Goal: Transaction & Acquisition: Obtain resource

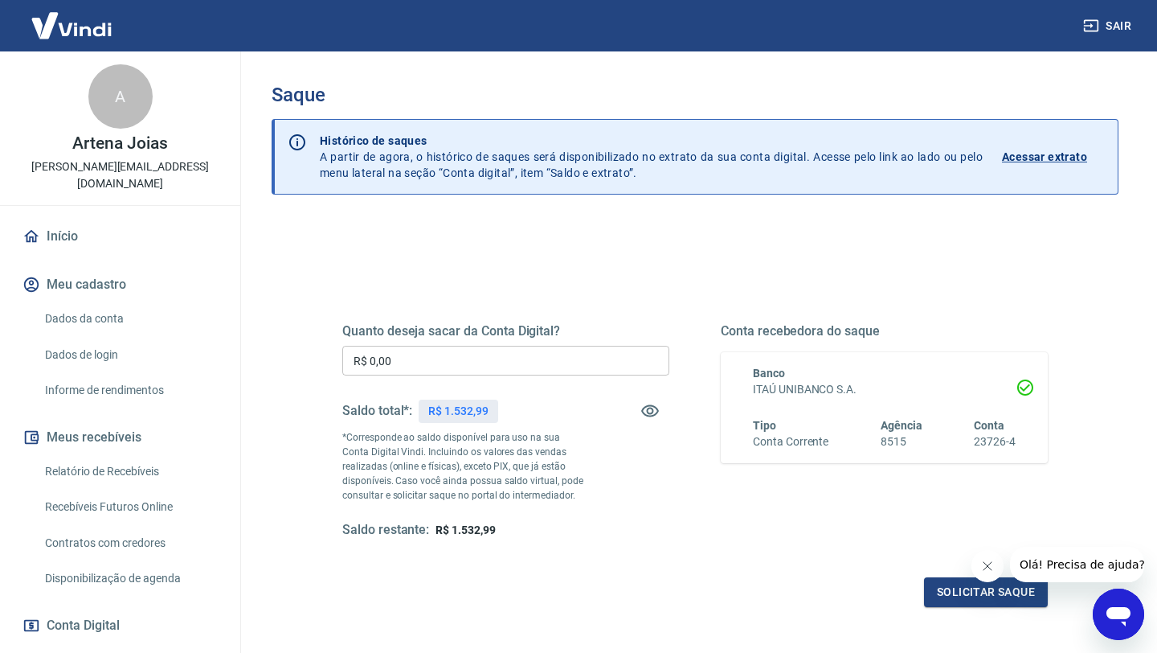
click at [408, 358] on input "R$ 0,00" at bounding box center [505, 361] width 327 height 30
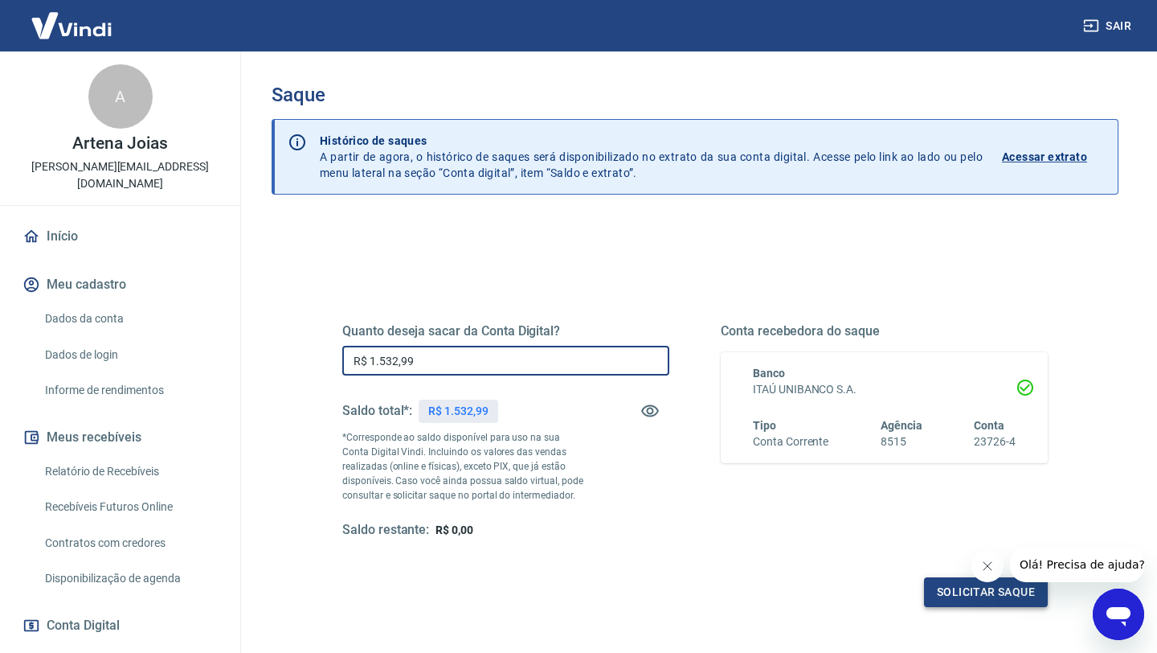
type input "R$ 1.532,99"
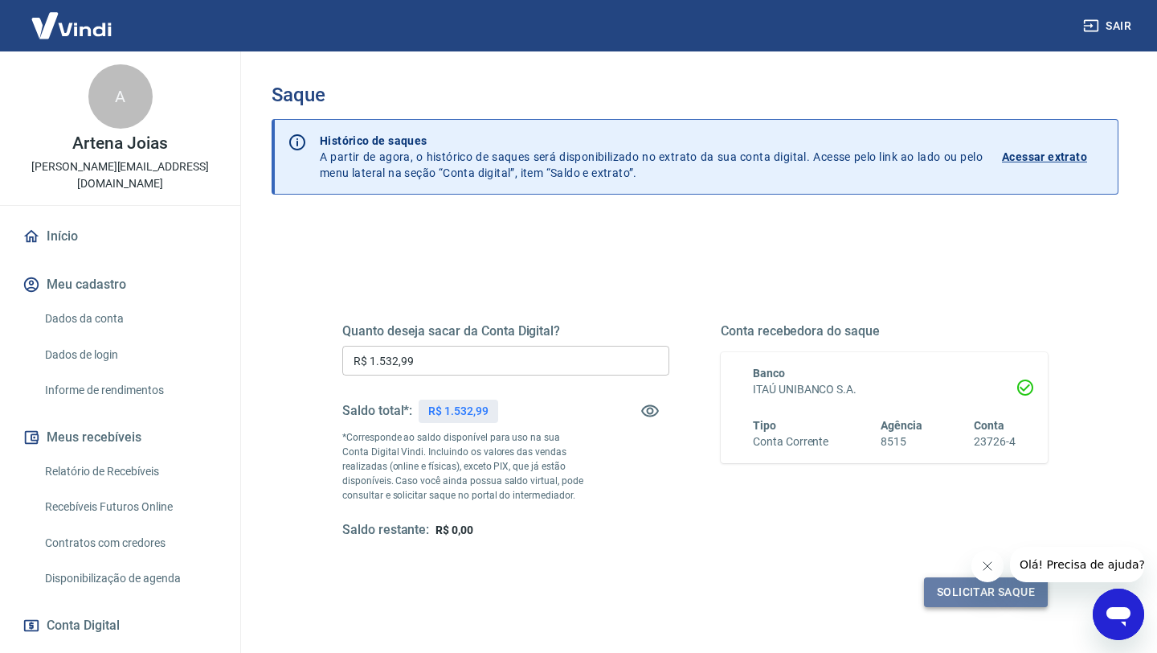
click at [981, 594] on button "Solicitar saque" at bounding box center [986, 592] width 124 height 30
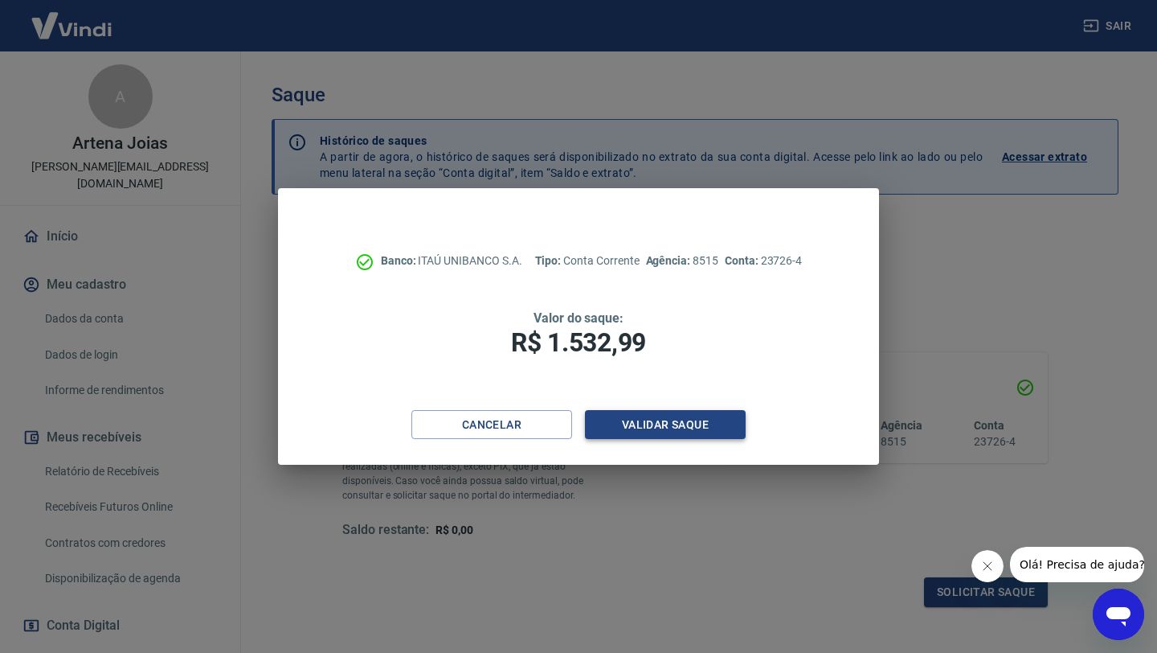
click at [667, 424] on button "Validar saque" at bounding box center [665, 425] width 161 height 30
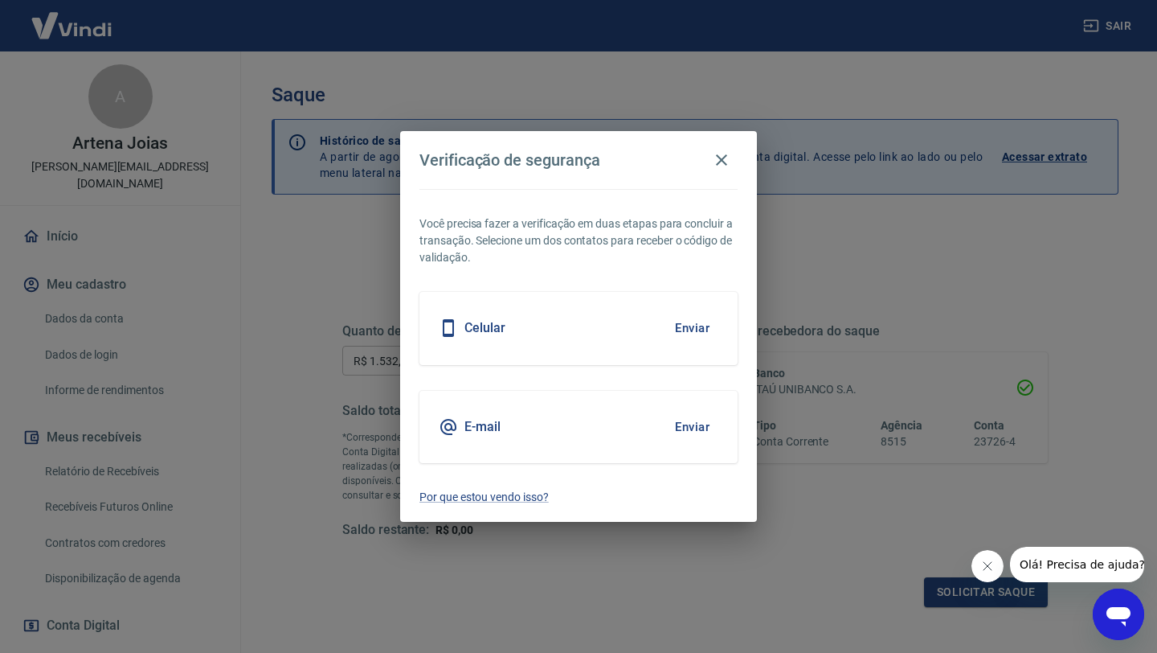
click at [689, 331] on button "Enviar" at bounding box center [692, 328] width 52 height 34
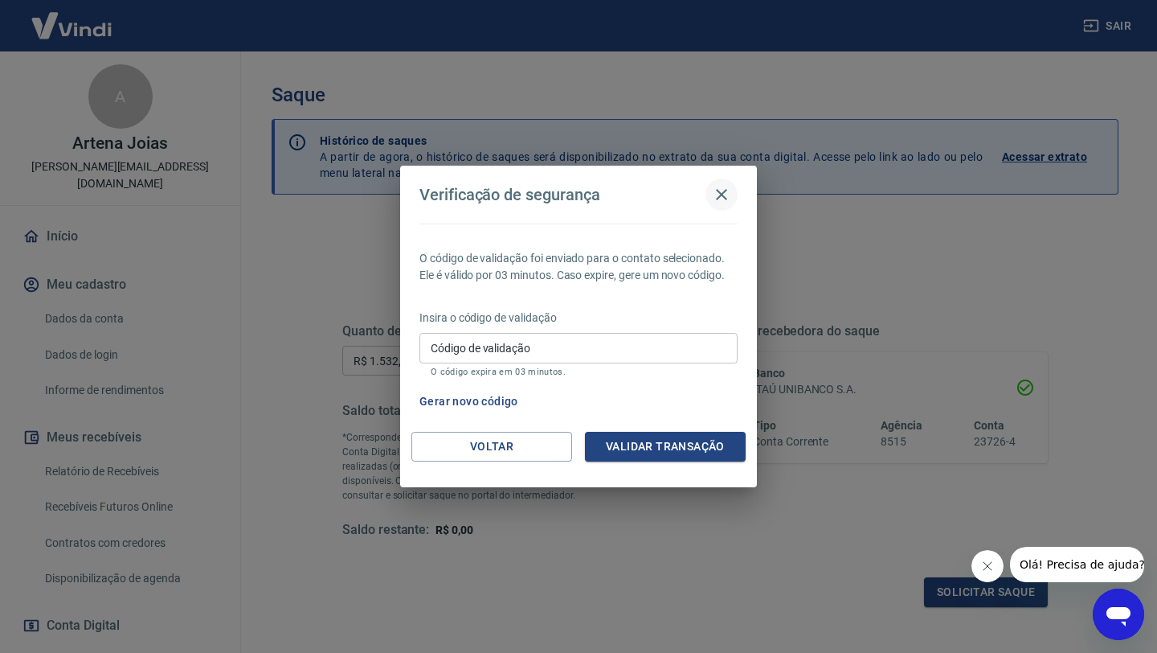
click at [712, 190] on icon "button" at bounding box center [721, 194] width 19 height 19
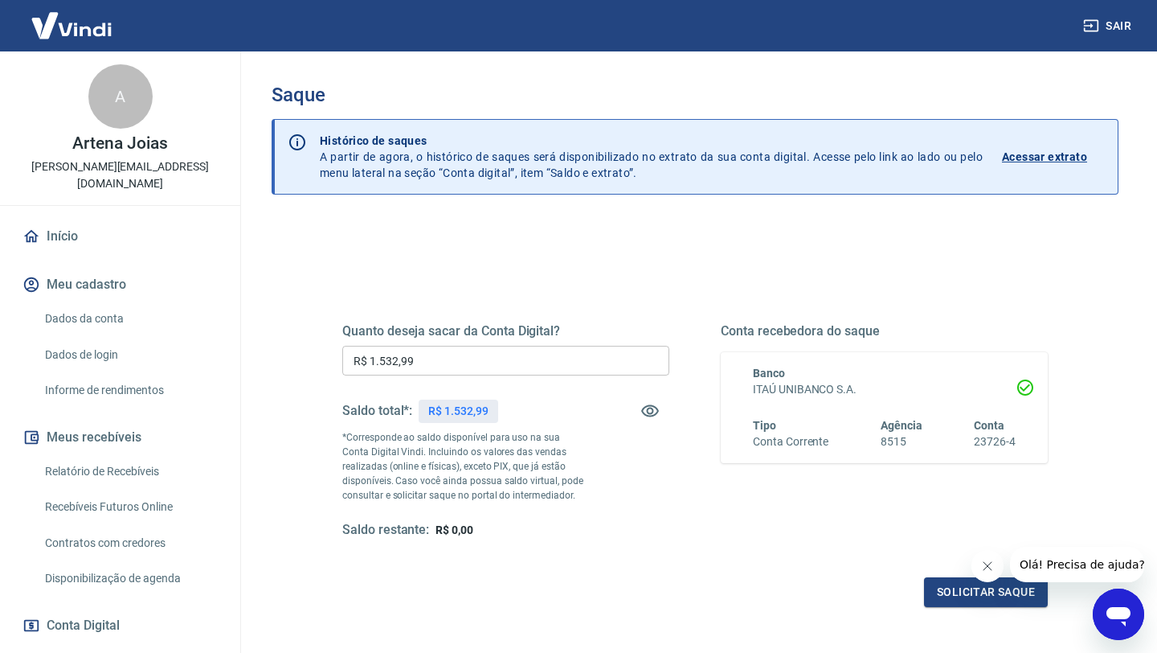
click at [1127, 623] on icon "Abrir janela de mensagens" at bounding box center [1118, 614] width 29 height 29
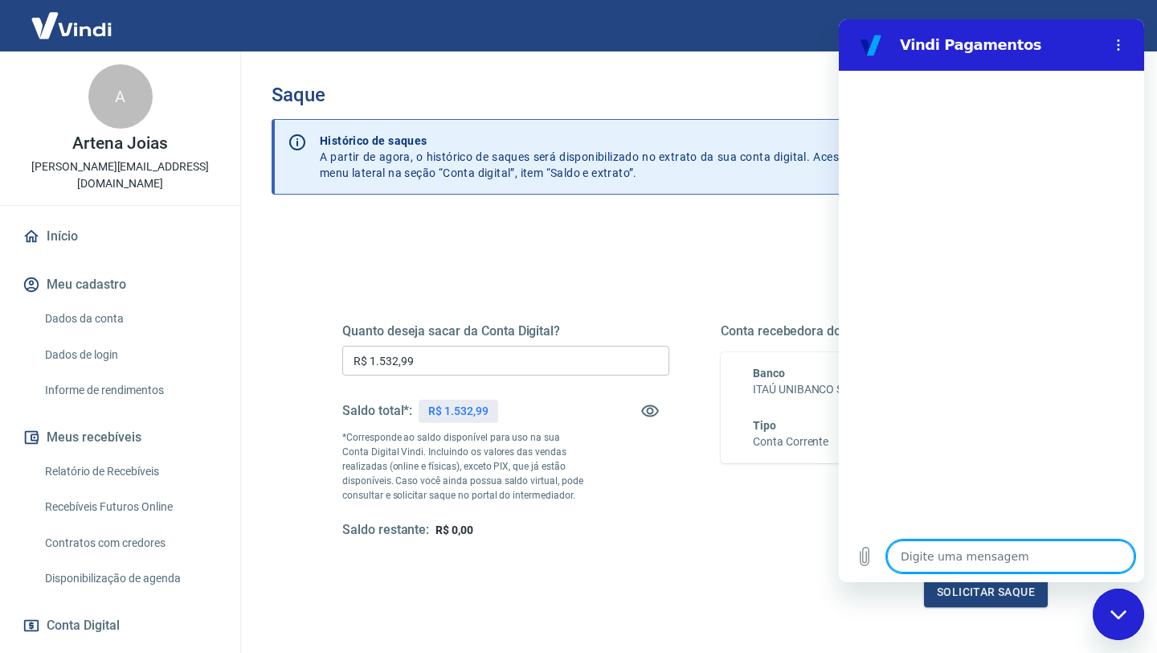
type textarea "o"
type textarea "x"
type textarea "ol"
type textarea "x"
type textarea "ol'"
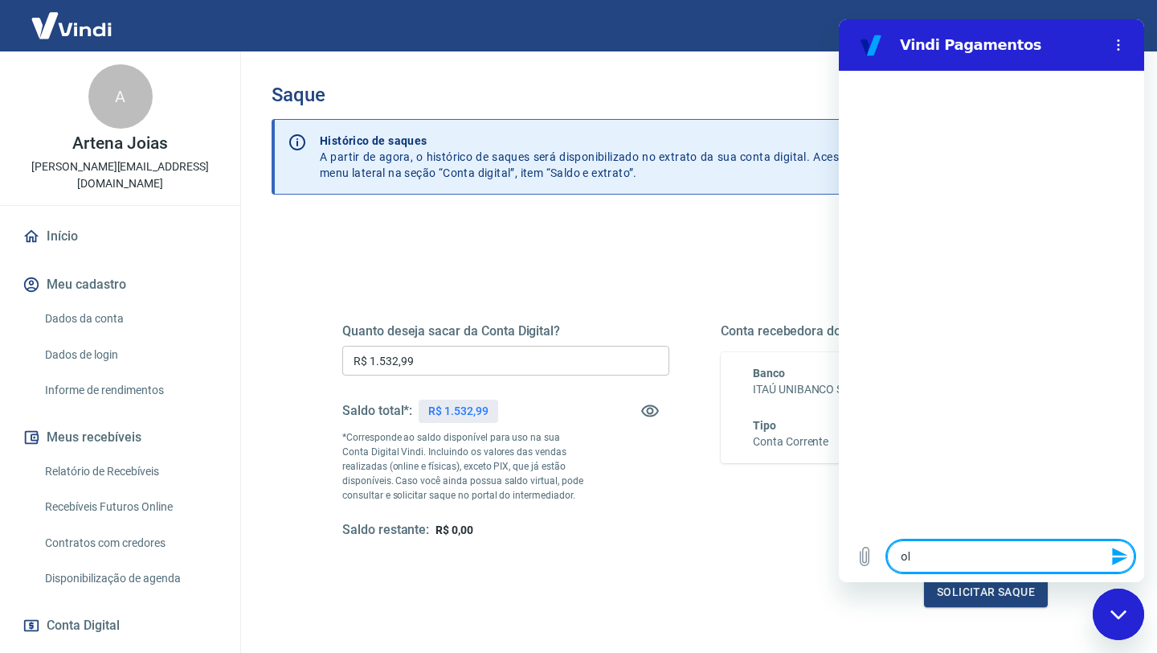
type textarea "x"
type textarea "olá"
type textarea "x"
type textarea "q"
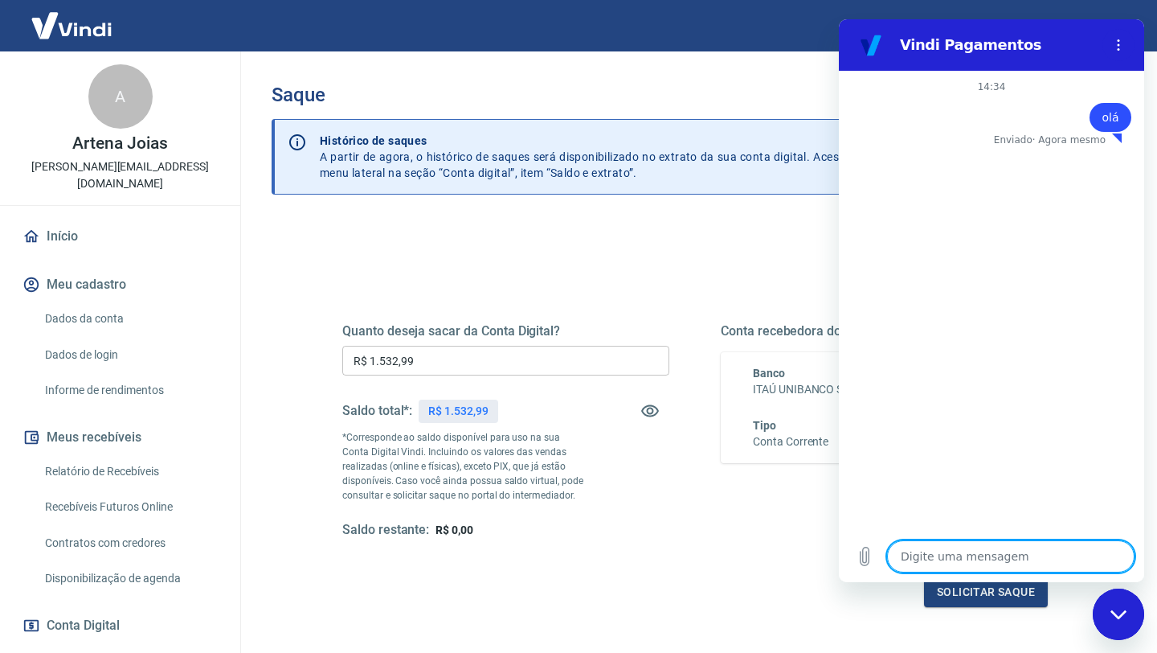
type textarea "x"
type textarea "qu"
type textarea "x"
type textarea "que"
type textarea "x"
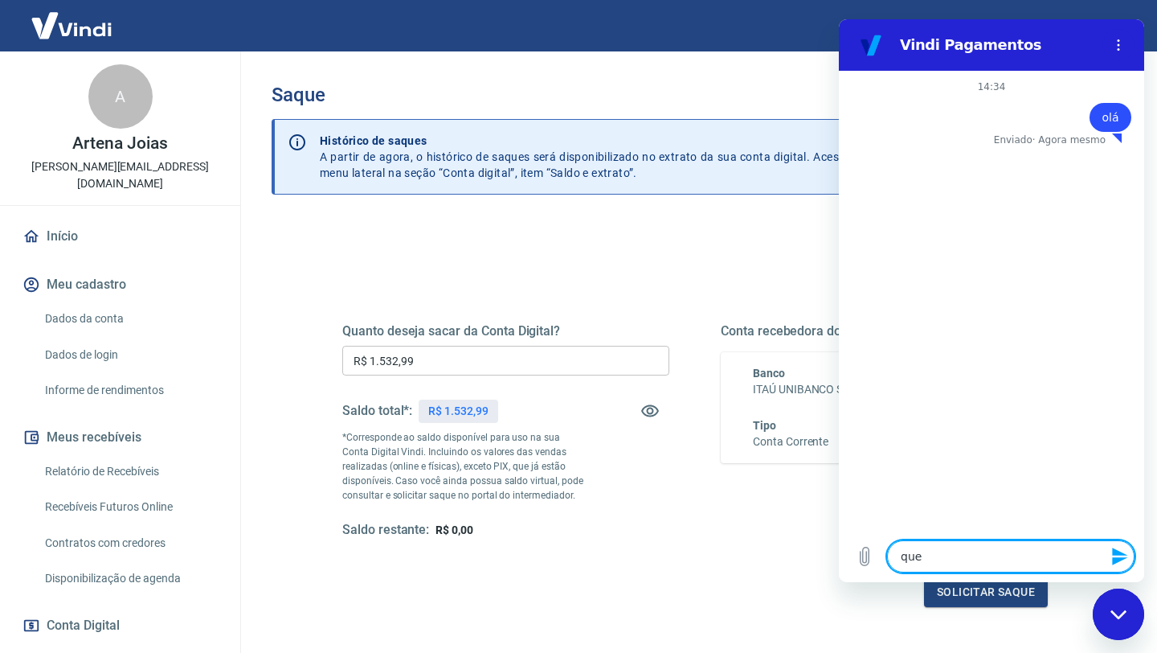
type textarea "quer"
type textarea "x"
type textarea "quero"
type textarea "x"
type textarea "quero"
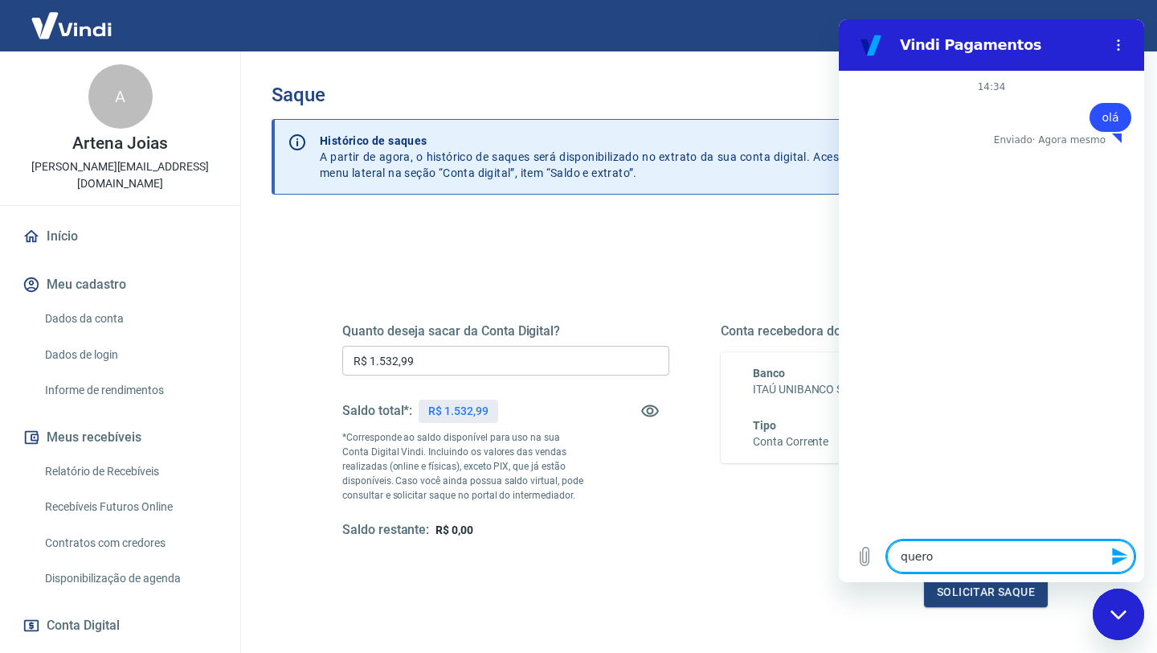
type textarea "x"
type textarea "quero a"
type textarea "x"
type textarea "quero at"
type textarea "x"
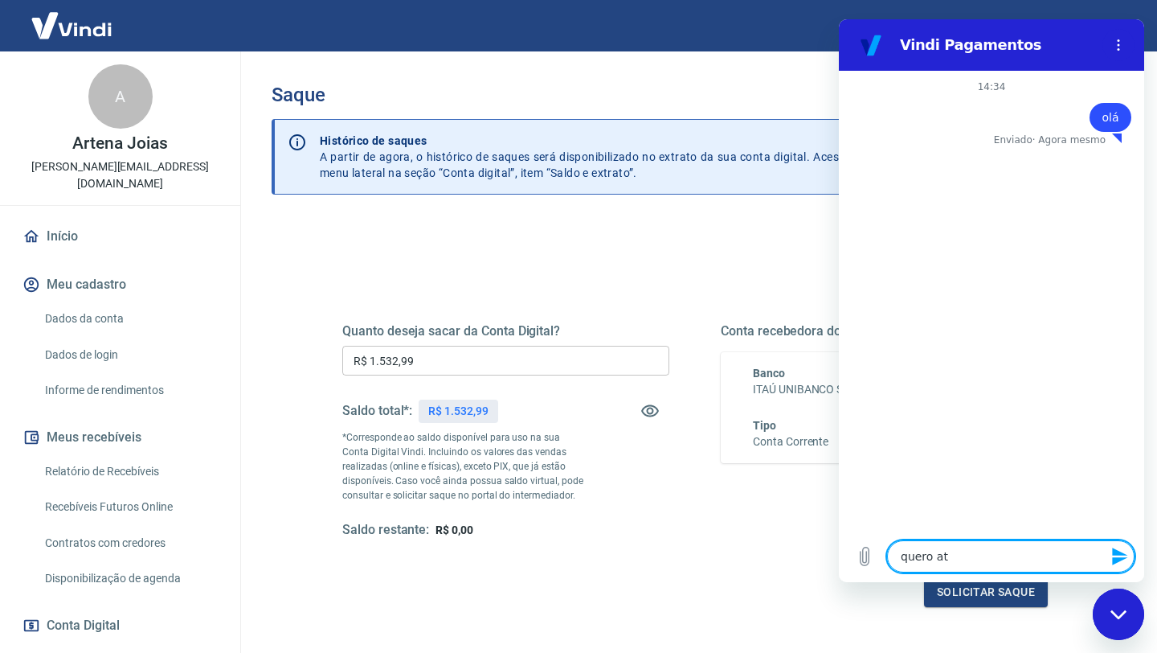
type textarea "quero ate"
type textarea "x"
type textarea "quero aten"
type textarea "x"
type textarea "quero atend"
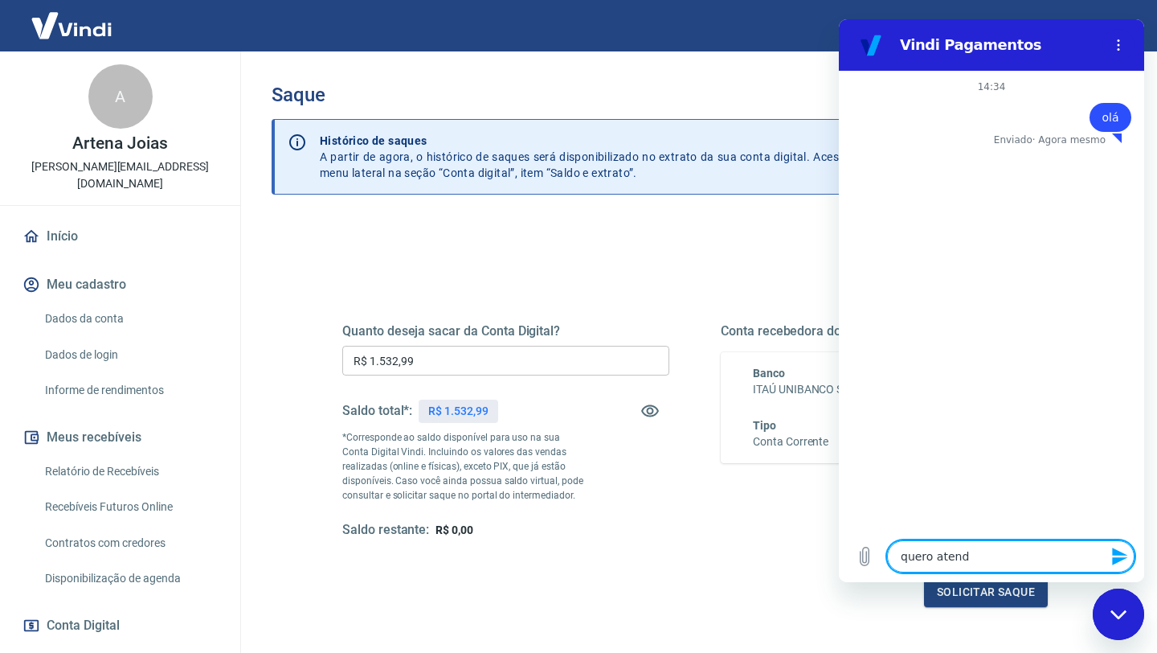
type textarea "x"
type textarea "quero atendi"
type textarea "x"
type textarea "quero atendim"
type textarea "x"
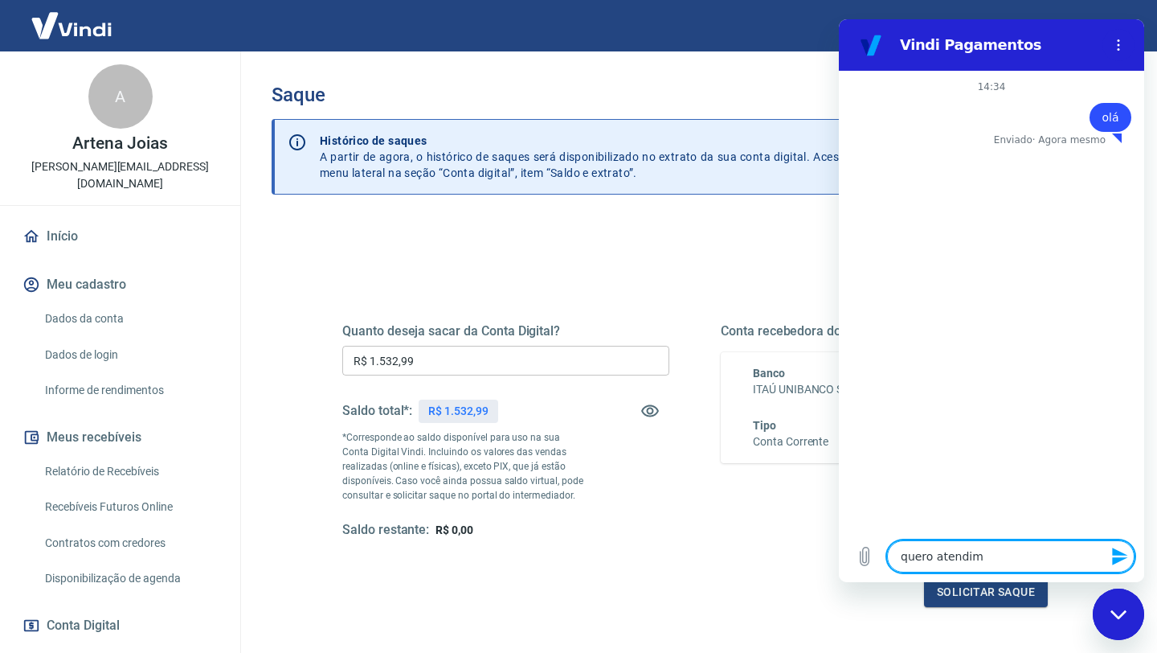
type textarea "quero atendime"
type textarea "x"
type textarea "quero atendimen"
type textarea "x"
type textarea "quero atendiment"
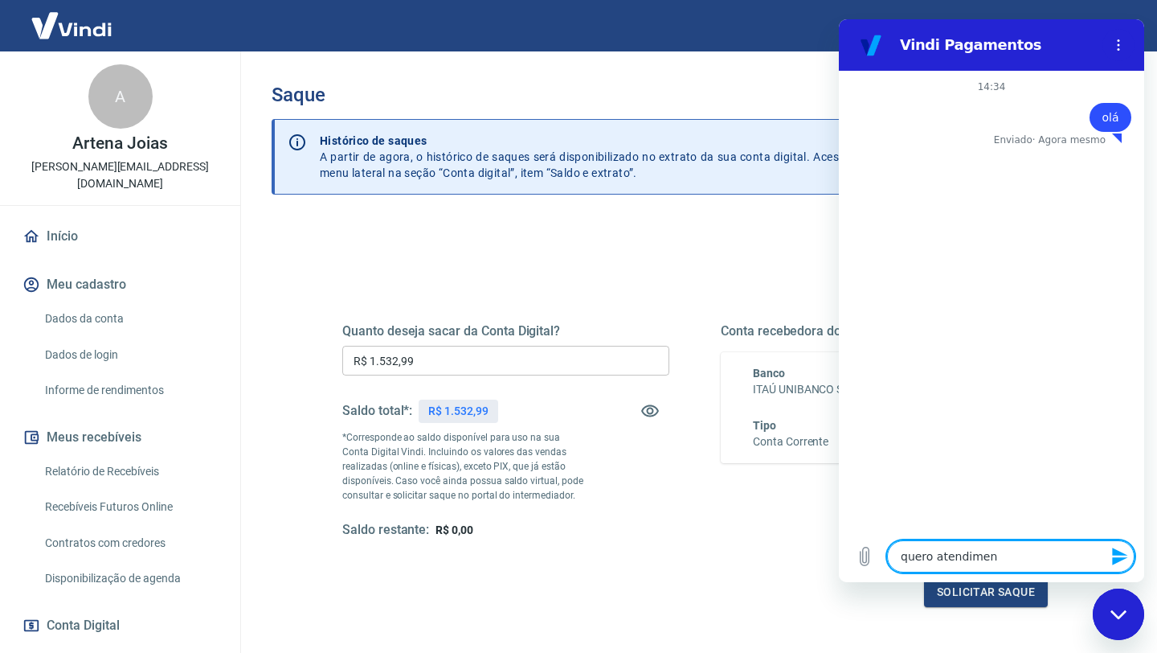
type textarea "x"
type textarea "quero atendimento"
type textarea "x"
type textarea "quero atendimento"
type textarea "x"
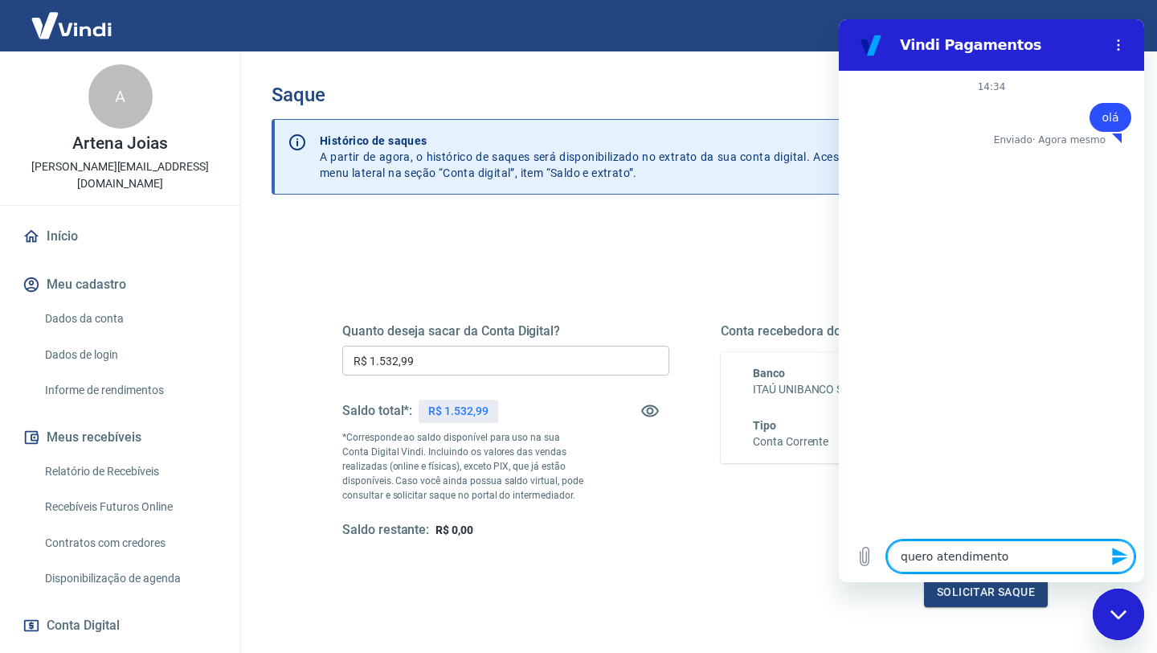
type textarea "quero atendimento p"
type textarea "x"
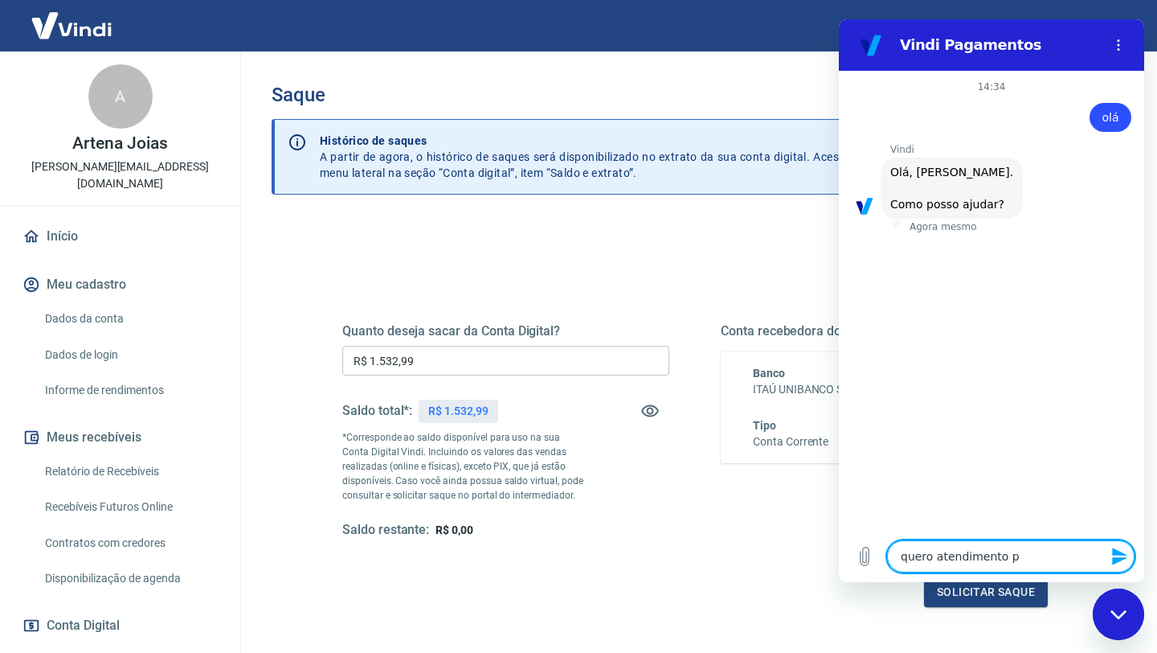
type textarea "quero atendimento pe"
type textarea "x"
type textarea "quero atendimento pes"
type textarea "x"
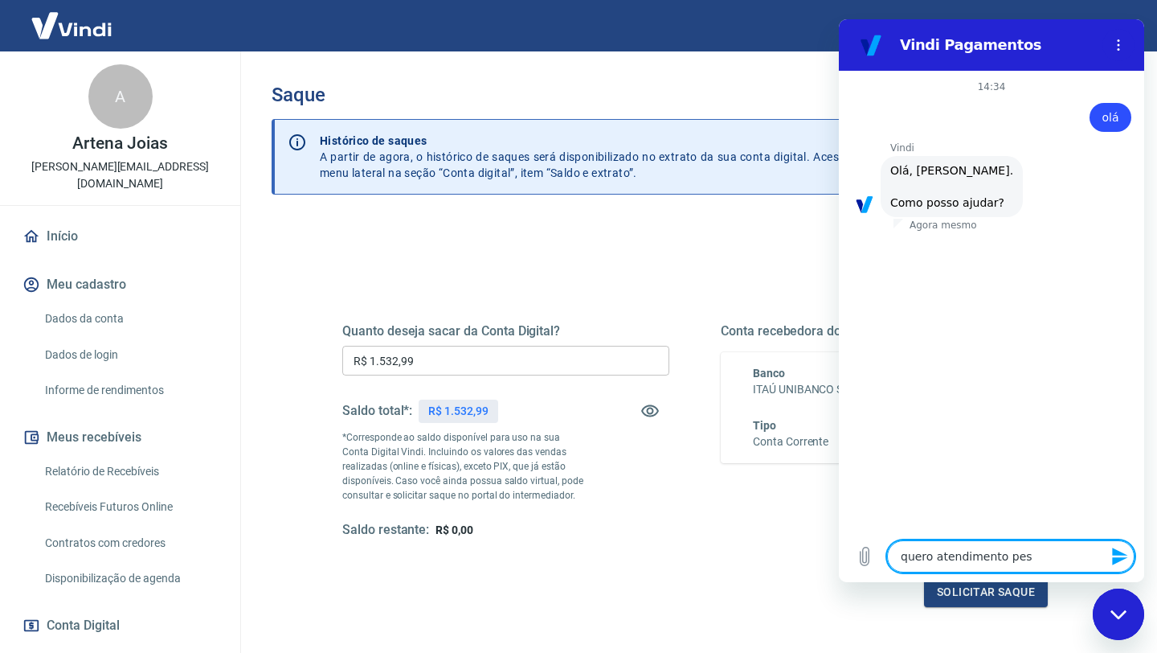
type textarea "quero atendimento pess"
type textarea "x"
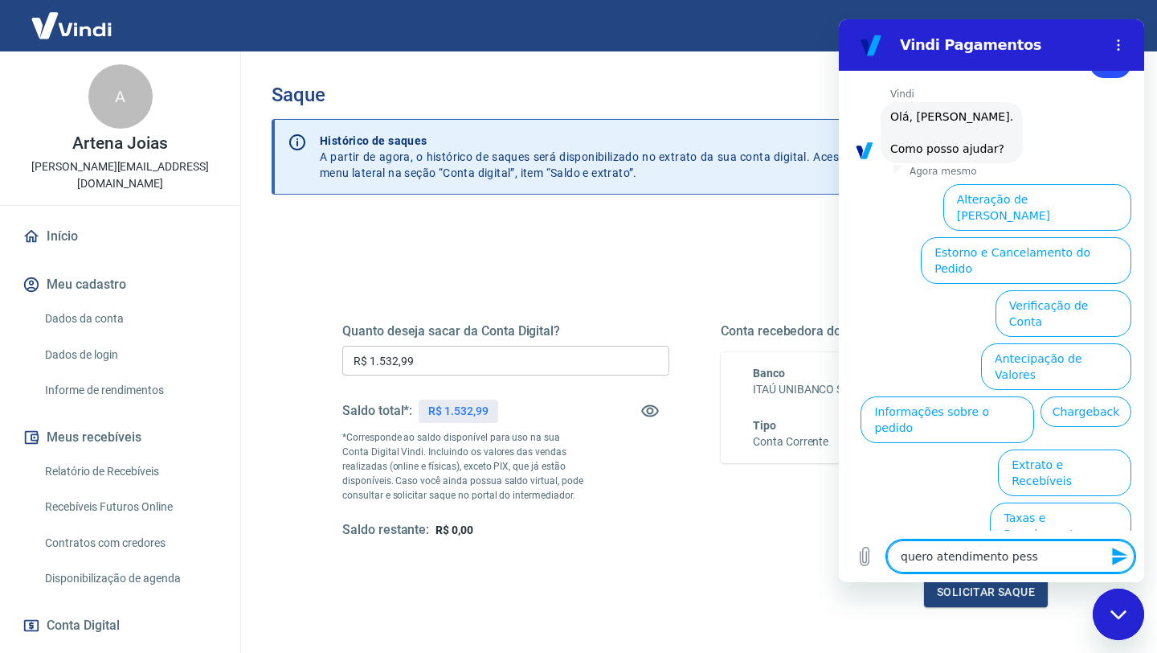
type textarea "quero atendimento pesso"
type textarea "x"
type textarea "quero atendimento pessoa"
type textarea "x"
type textarea "quero atendimento pessoal"
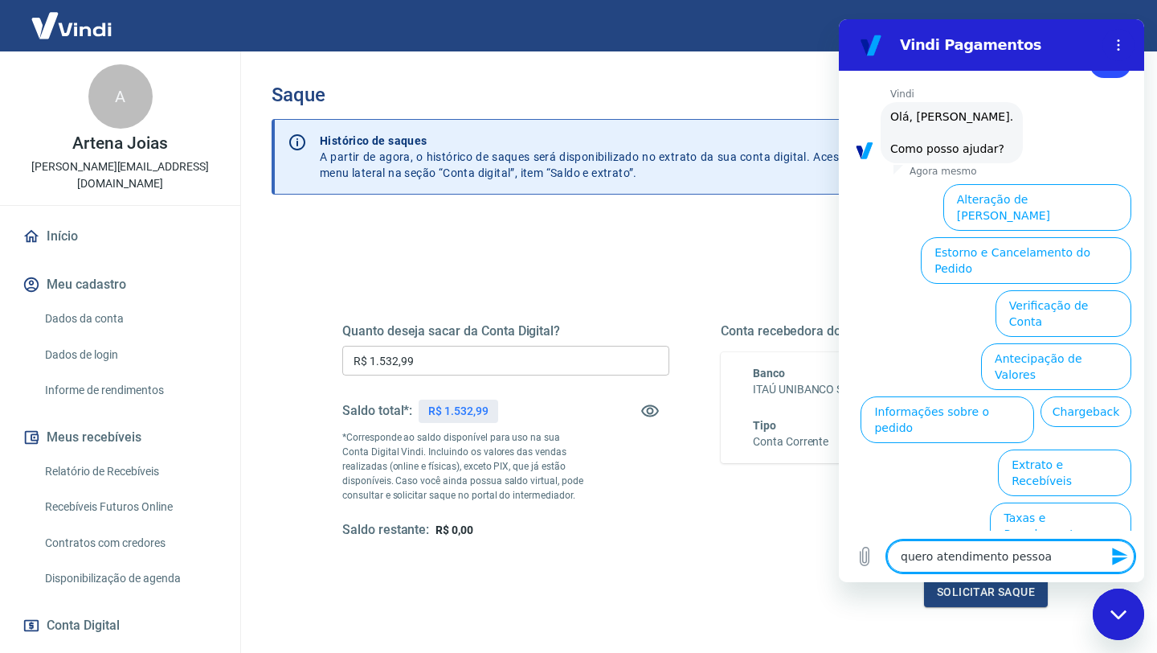
type textarea "x"
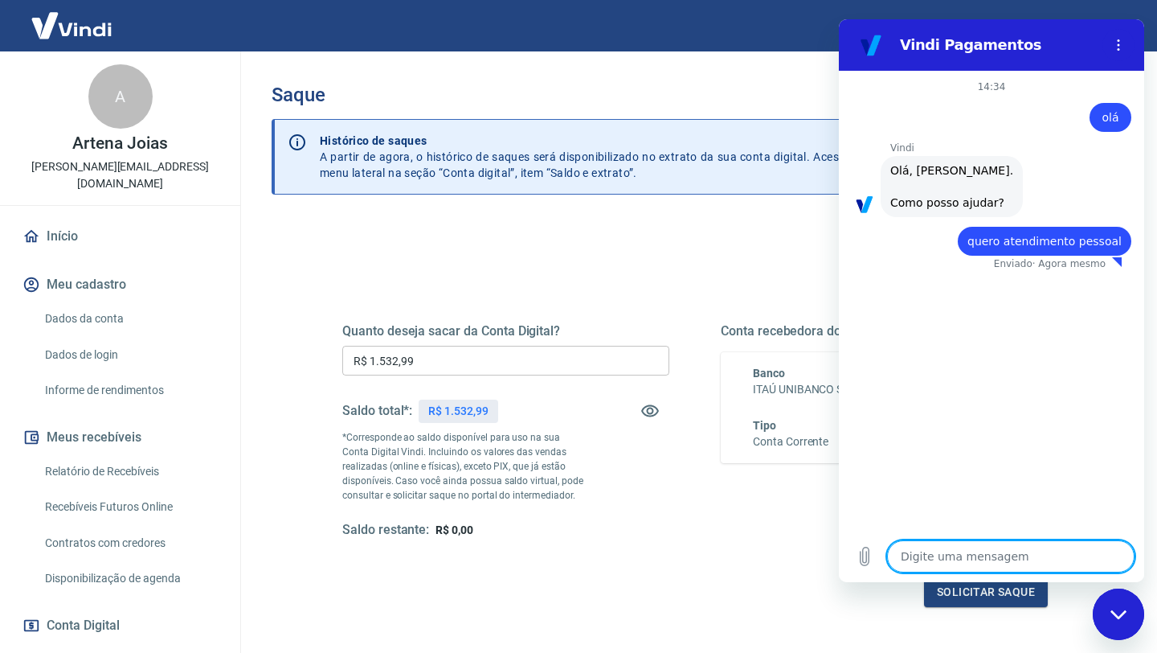
type textarea "x"
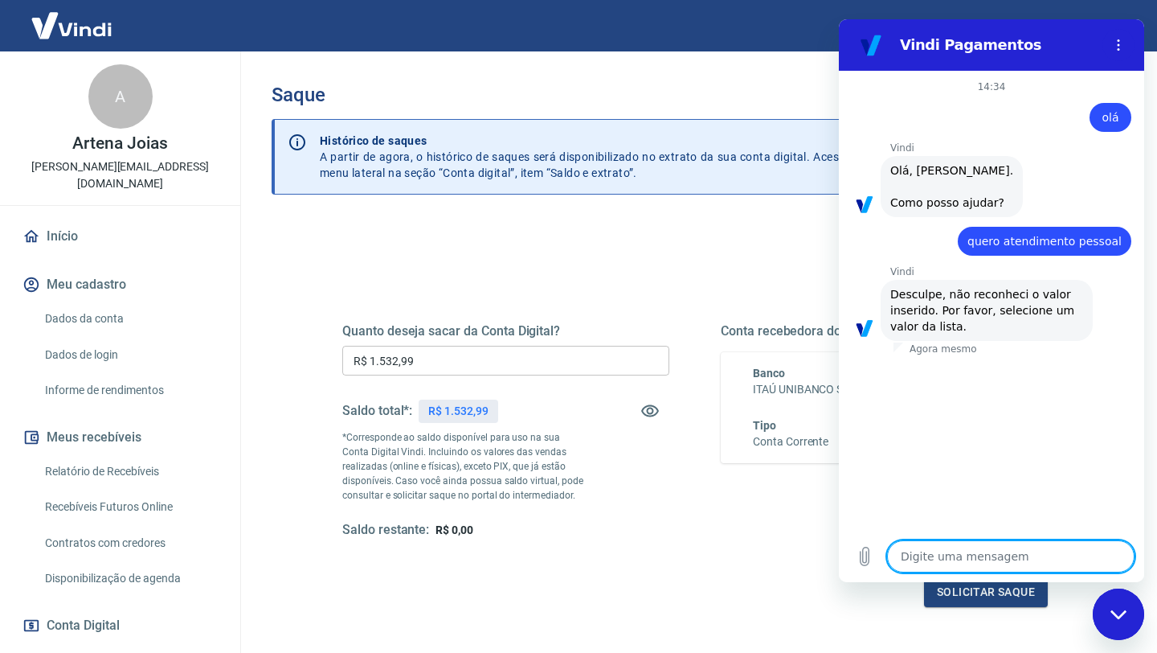
type textarea "q"
type textarea "x"
type textarea "qu"
type textarea "x"
type textarea "que"
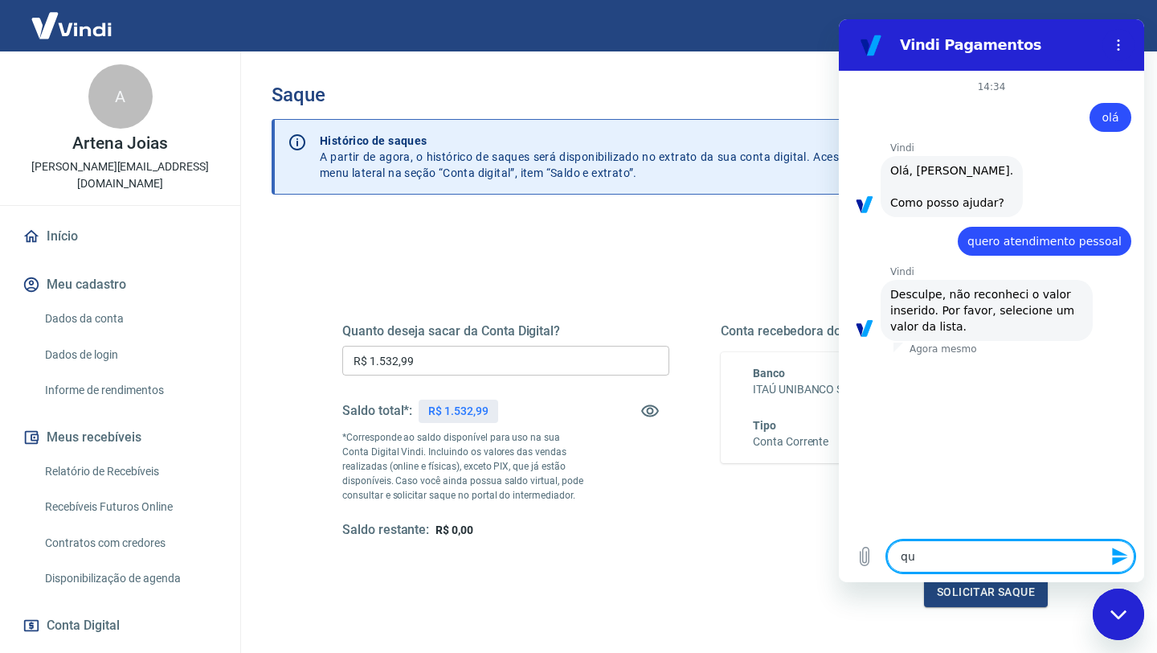
type textarea "x"
type textarea "quer"
type textarea "x"
type textarea "quero"
type textarea "x"
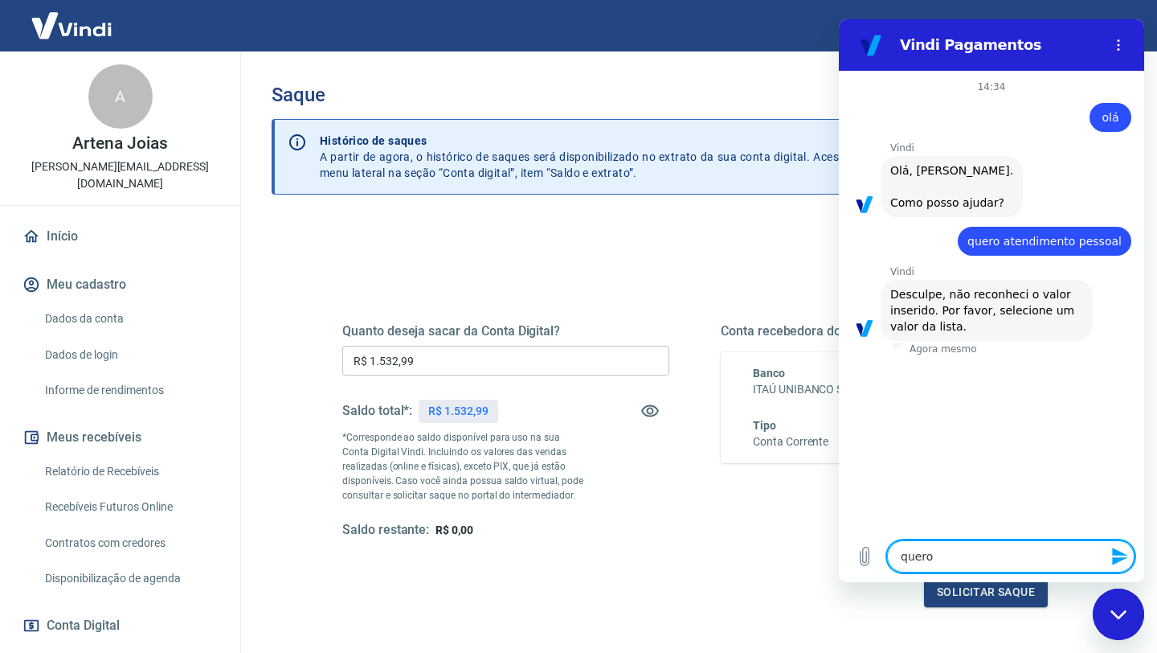
type textarea "quero"
type textarea "x"
type textarea "quero a"
type textarea "x"
type textarea "quero at"
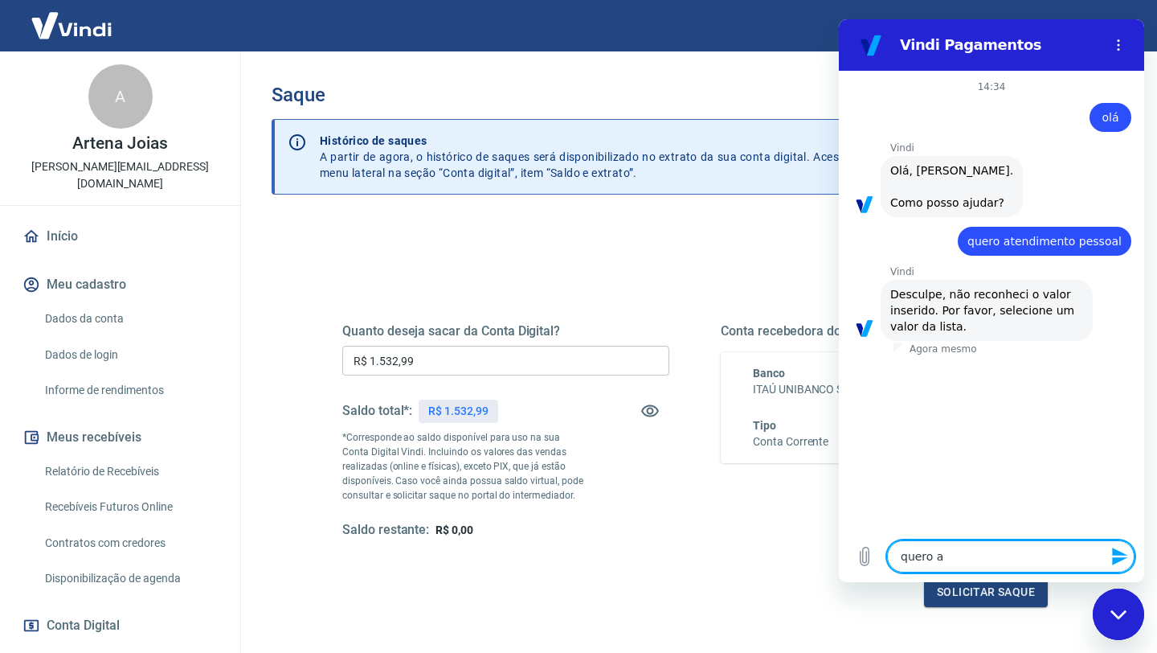
type textarea "x"
type textarea "quero ate"
type textarea "x"
type textarea "quero aten"
type textarea "x"
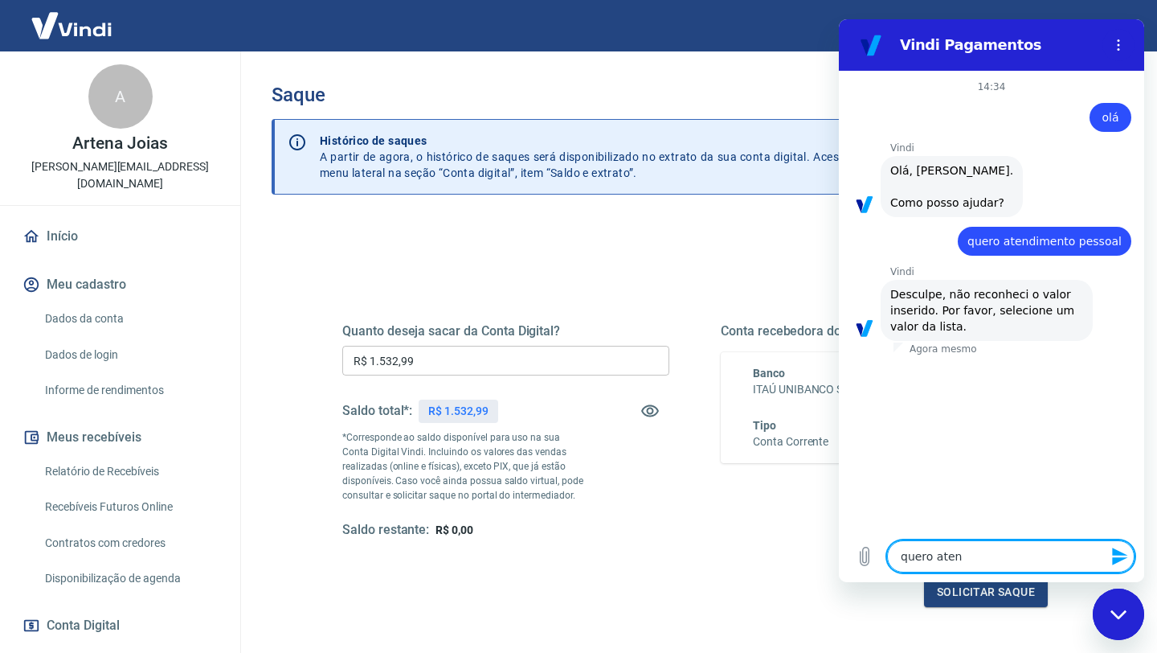
type textarea "quero atend"
type textarea "x"
type textarea "quero atendi"
type textarea "x"
type textarea "quero atendim"
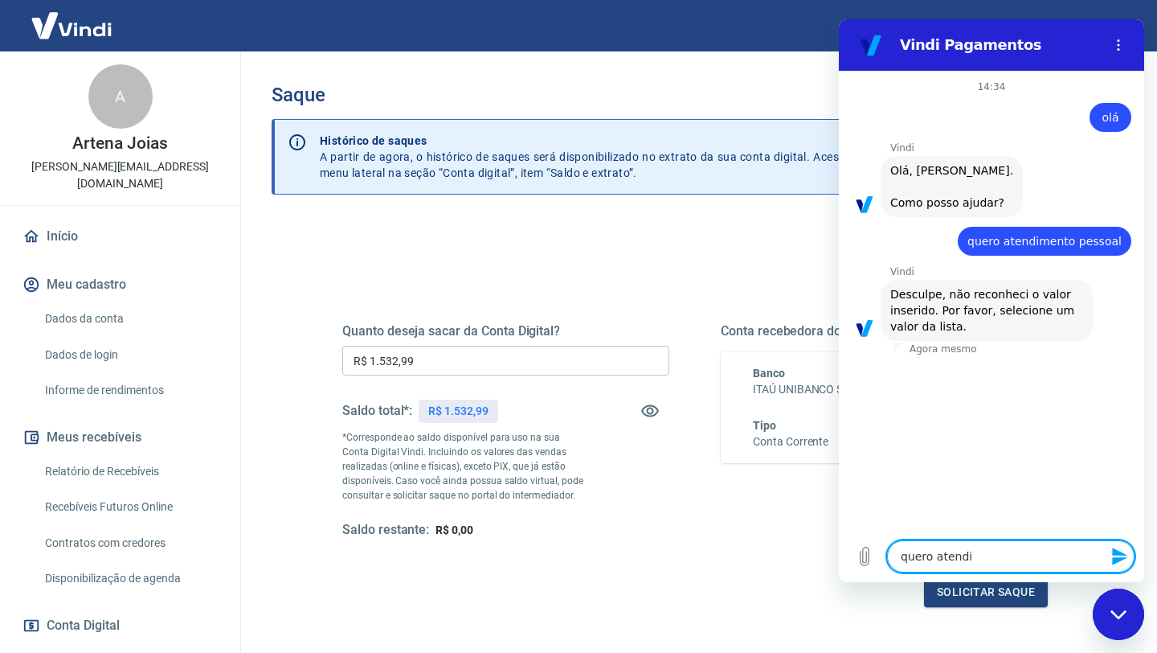
type textarea "x"
type textarea "quero atendime"
type textarea "x"
type textarea "quero atendimen"
type textarea "x"
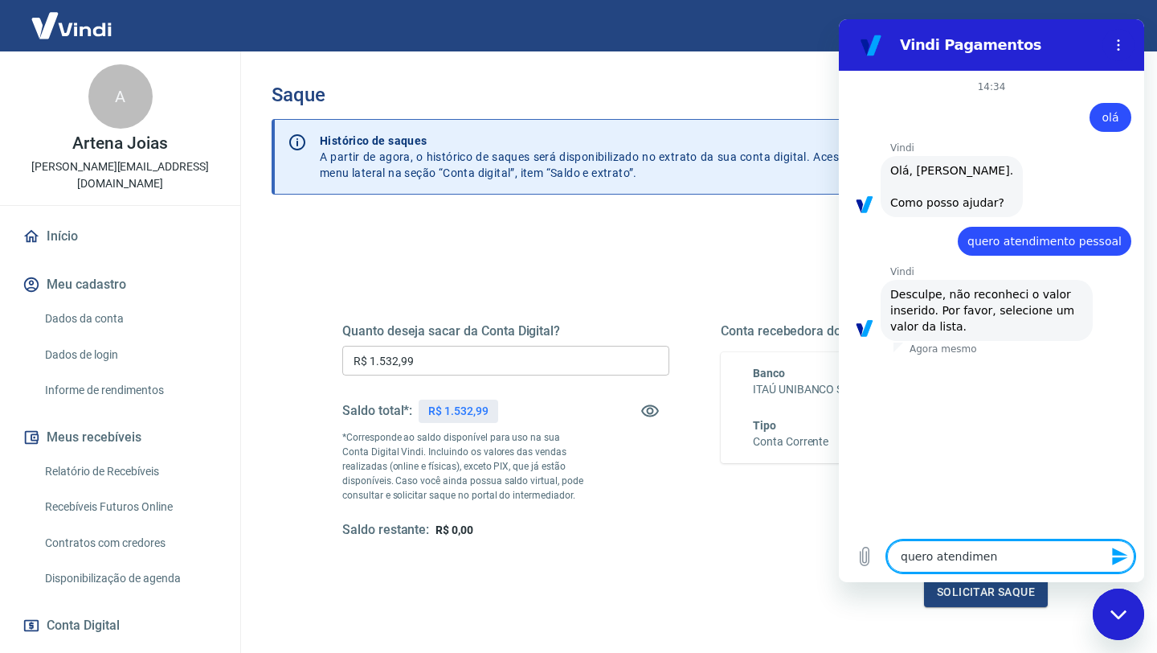
type textarea "quero atendiment"
type textarea "x"
type textarea "quero atendimento"
type textarea "x"
type textarea "quero atendimento"
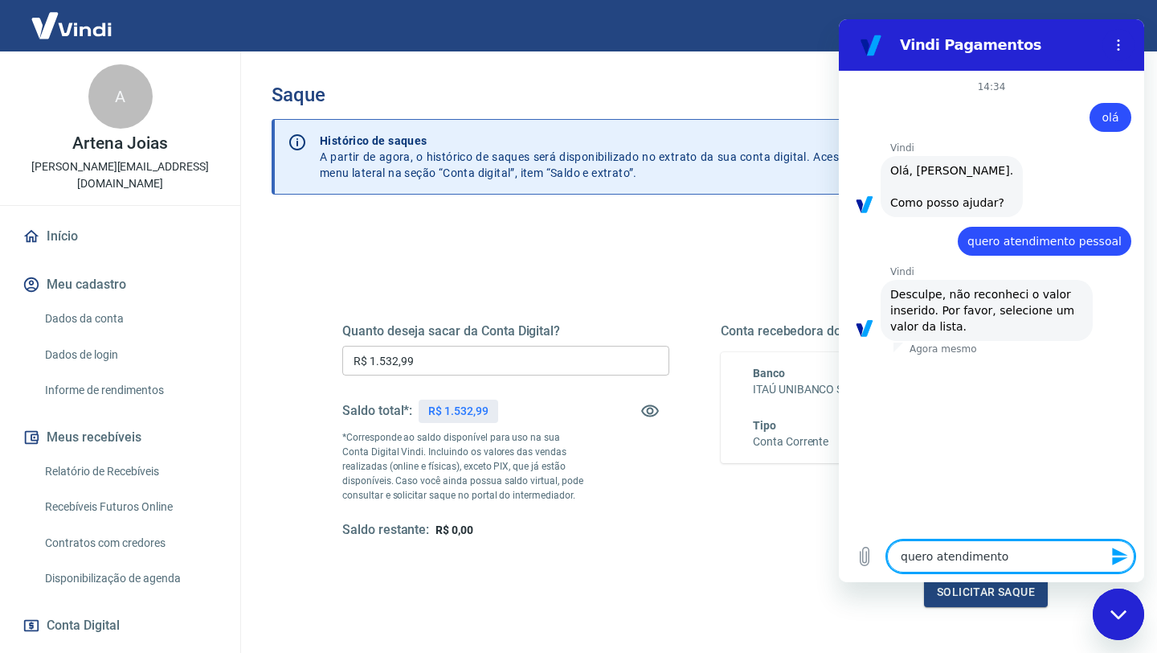
type textarea "x"
type textarea "quero atendimento p"
type textarea "x"
type textarea "quero atendimento pe"
type textarea "x"
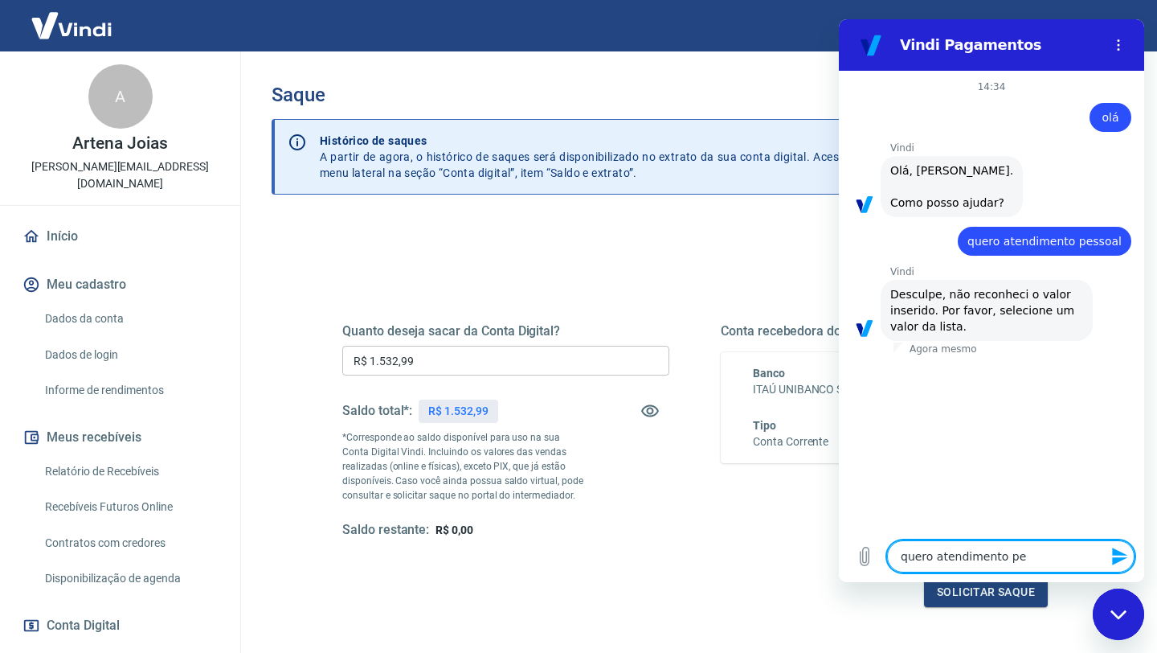
type textarea "quero atendimento pes"
type textarea "x"
type textarea "quero atendimento pess"
type textarea "x"
type textarea "quero atendimento pesss"
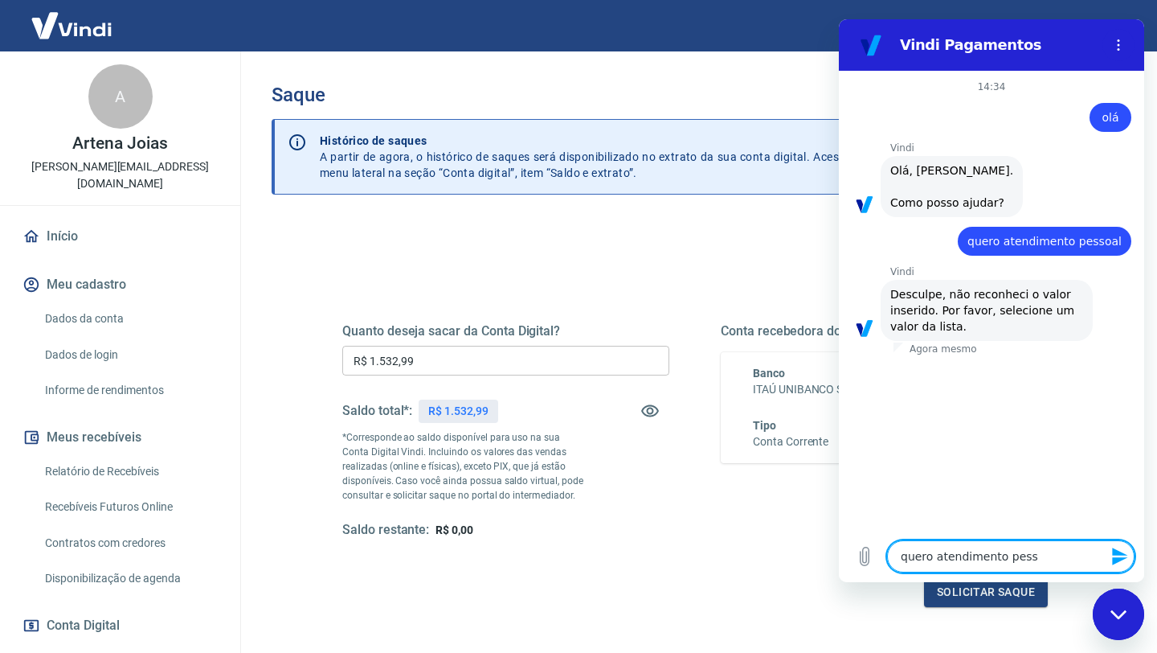
type textarea "x"
type textarea "quero atendimento pessso"
type textarea "x"
type textarea "quero atendimento pesssoa"
type textarea "x"
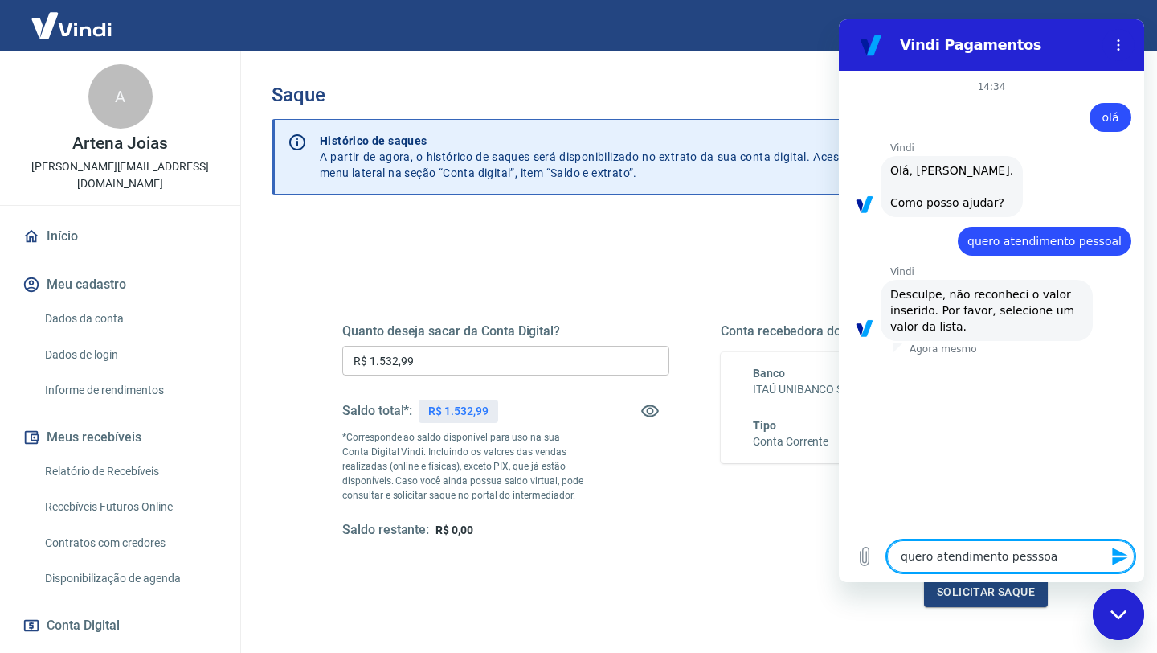
type textarea "quero atendimento pesssoal"
type textarea "x"
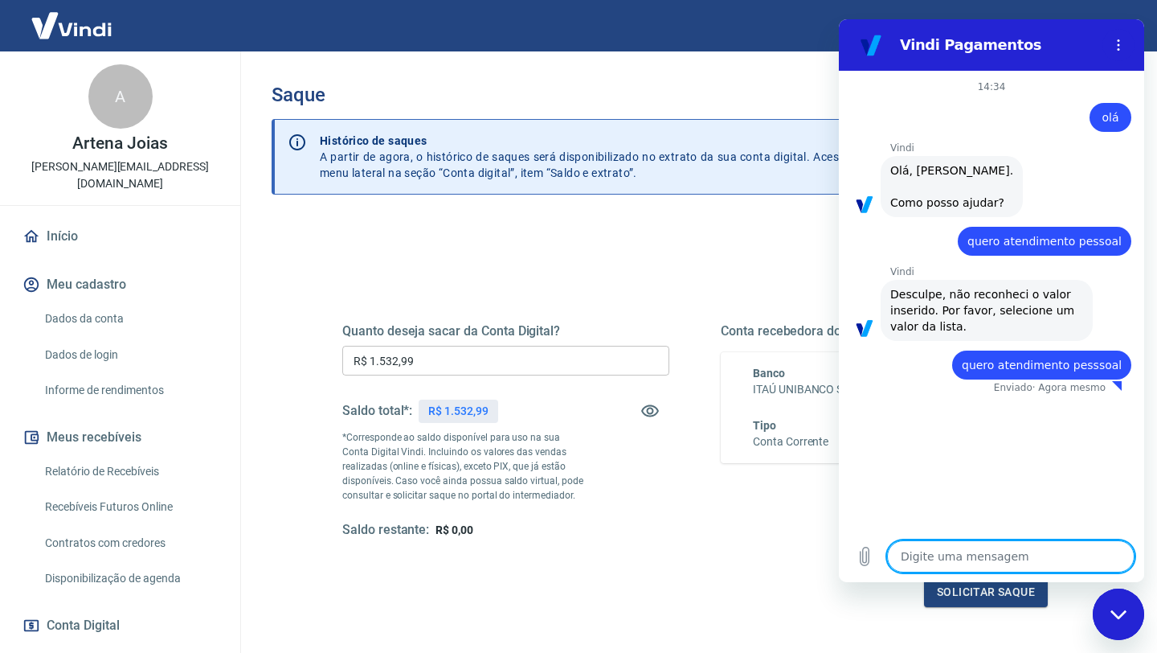
type textarea "x"
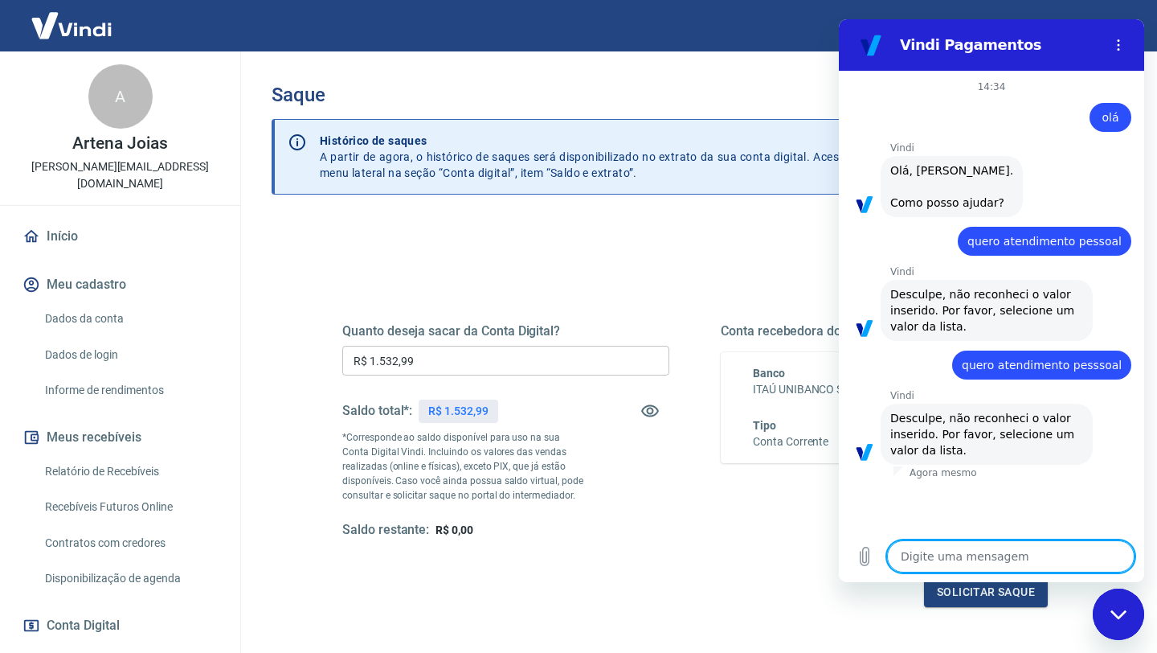
type textarea "q"
type textarea "x"
type textarea "qu"
type textarea "x"
type textarea "que"
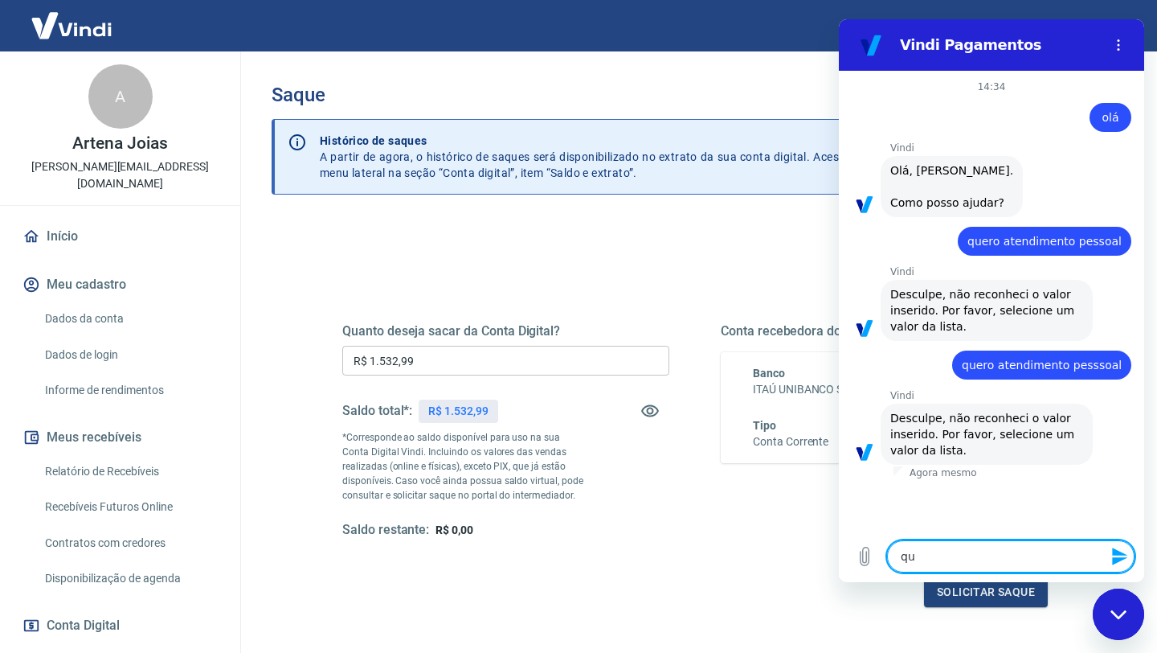
type textarea "x"
type textarea "quer"
type textarea "x"
type textarea "quero"
type textarea "x"
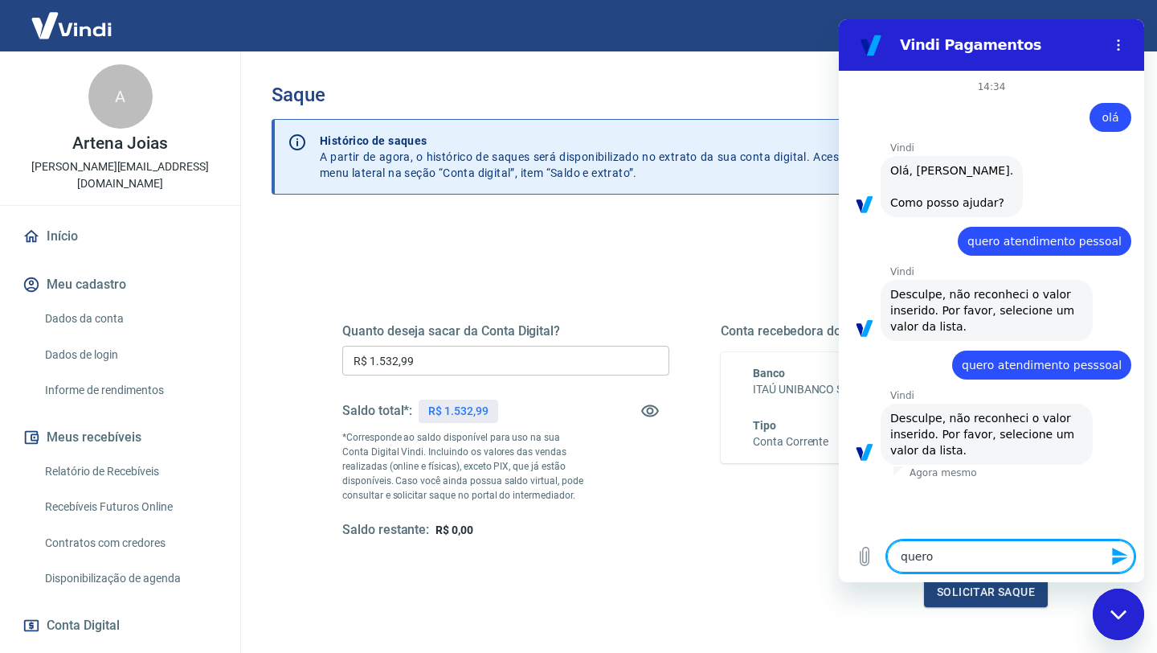
type textarea "quero"
type textarea "x"
type textarea "quero a"
type textarea "x"
type textarea "quero at"
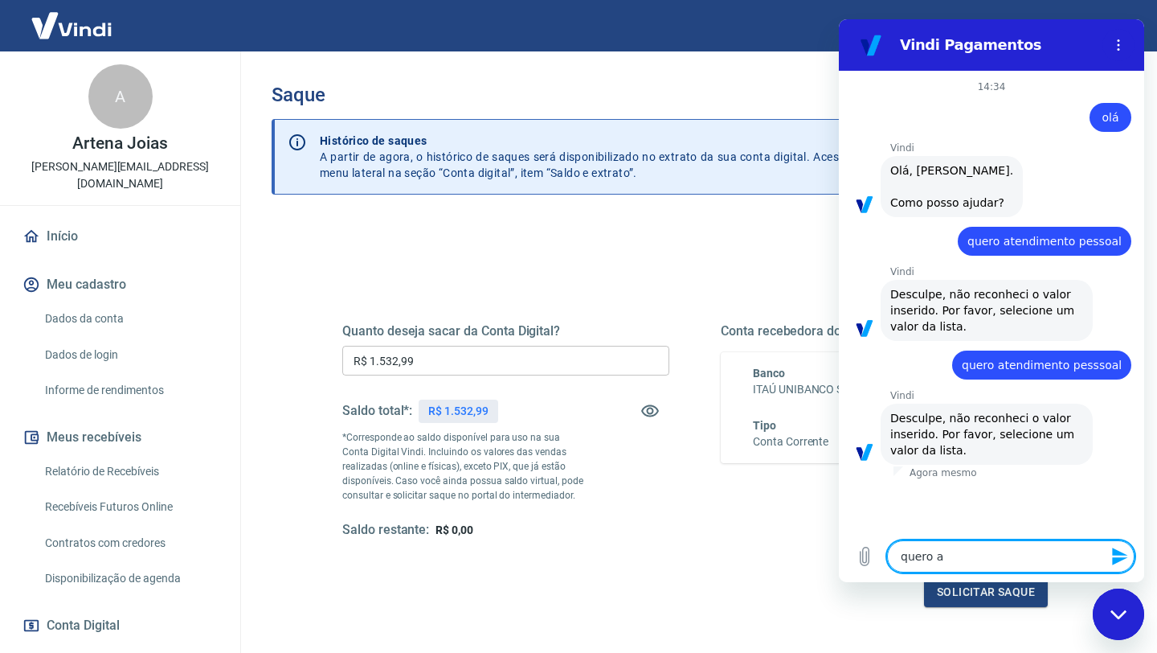
type textarea "x"
type textarea "quero ate"
type textarea "x"
type textarea "quero aten"
type textarea "x"
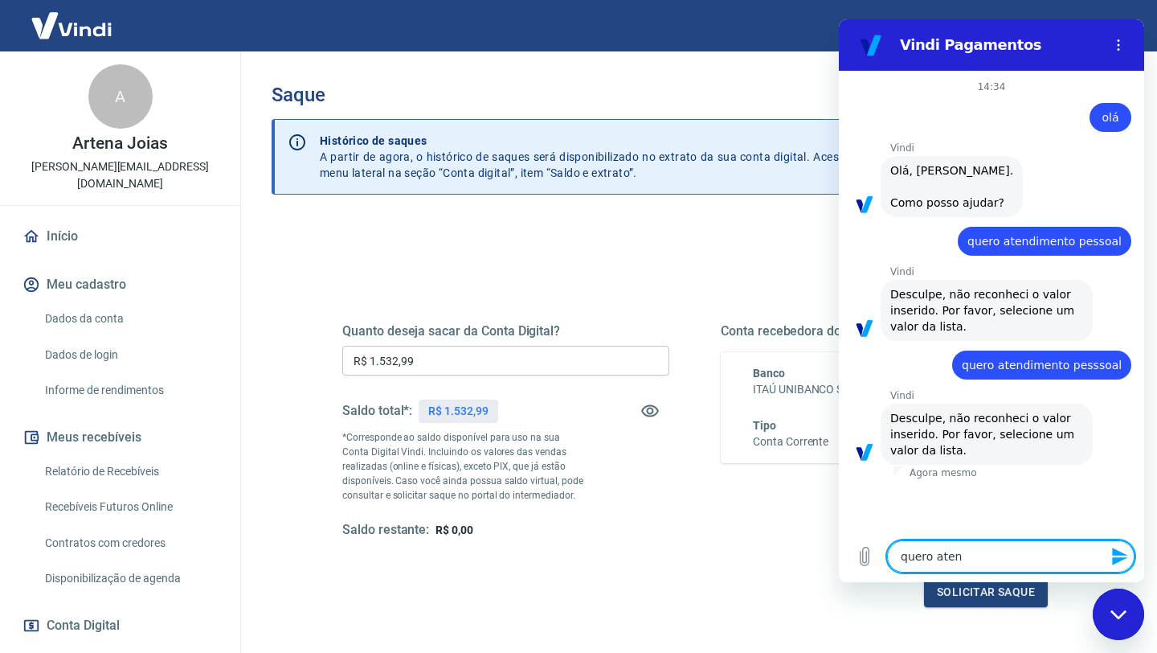
type textarea "quero atend"
type textarea "x"
type textarea "quero atendi"
type textarea "x"
type textarea "quero atendim"
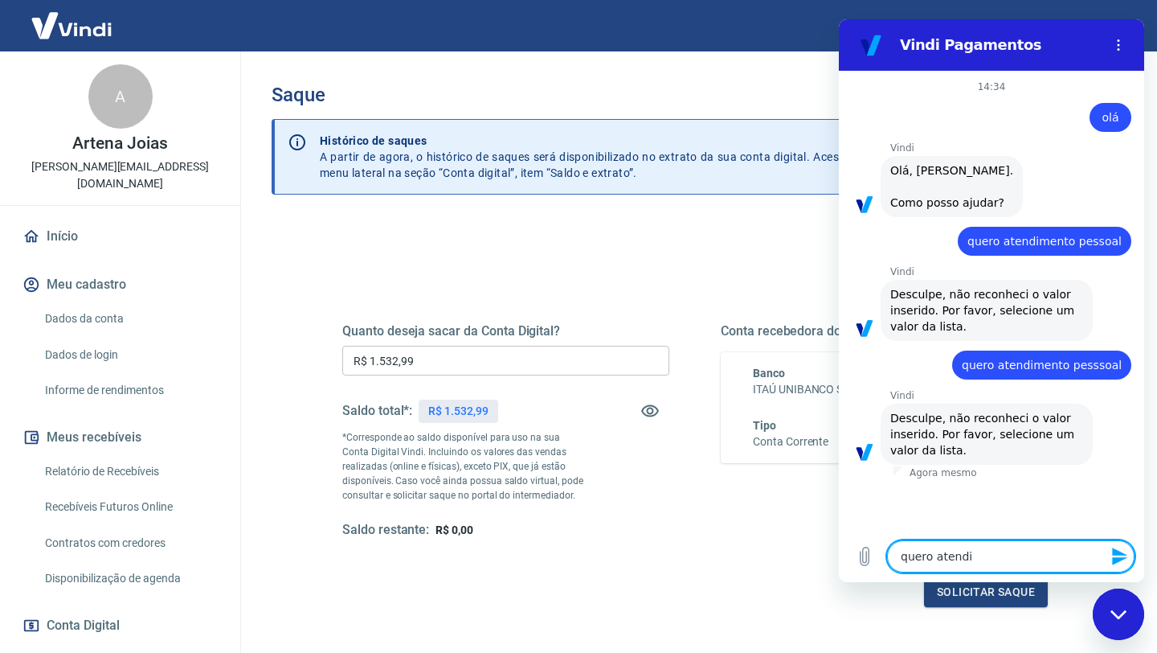
type textarea "x"
type textarea "quero atendime"
type textarea "x"
type textarea "quero atendimen"
type textarea "x"
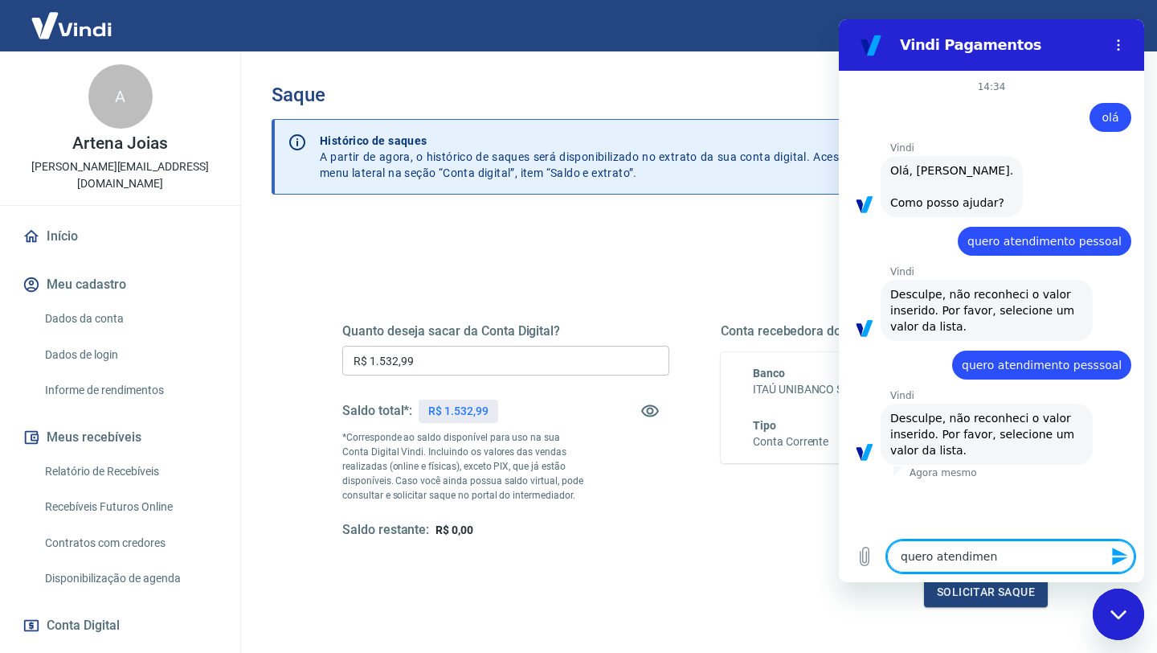
type textarea "quero atendiment"
type textarea "x"
type textarea "quero atendimento"
type textarea "x"
type textarea "quero atendimento"
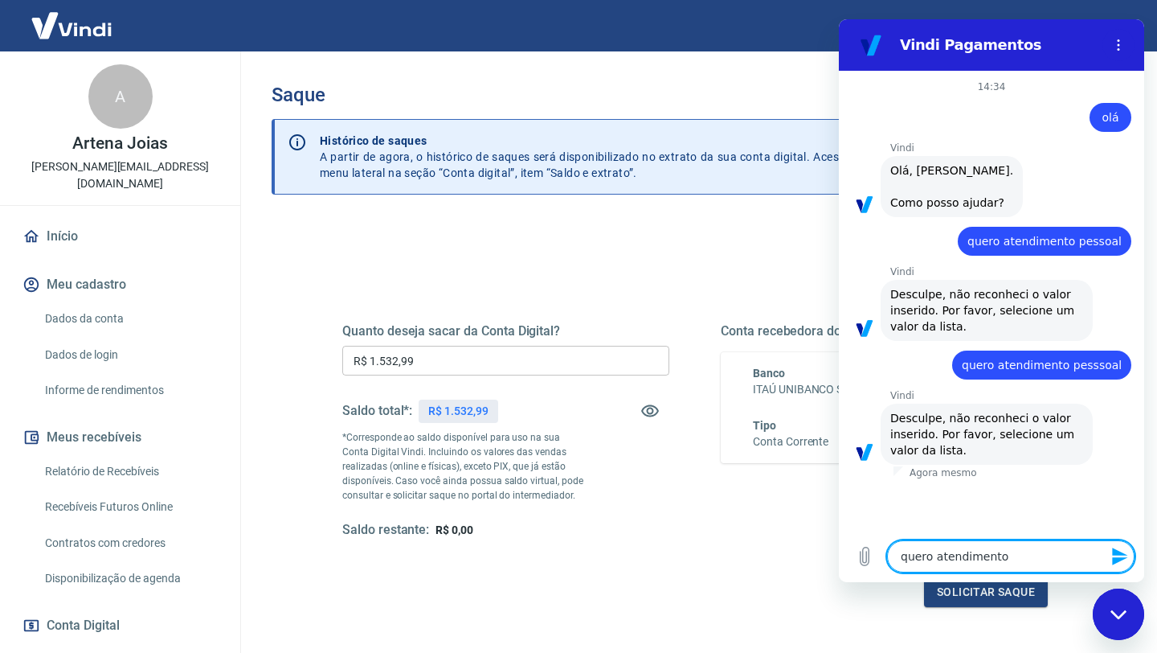
type textarea "x"
type textarea "quero atendimento p"
type textarea "x"
type textarea "quero atendimento pe"
type textarea "x"
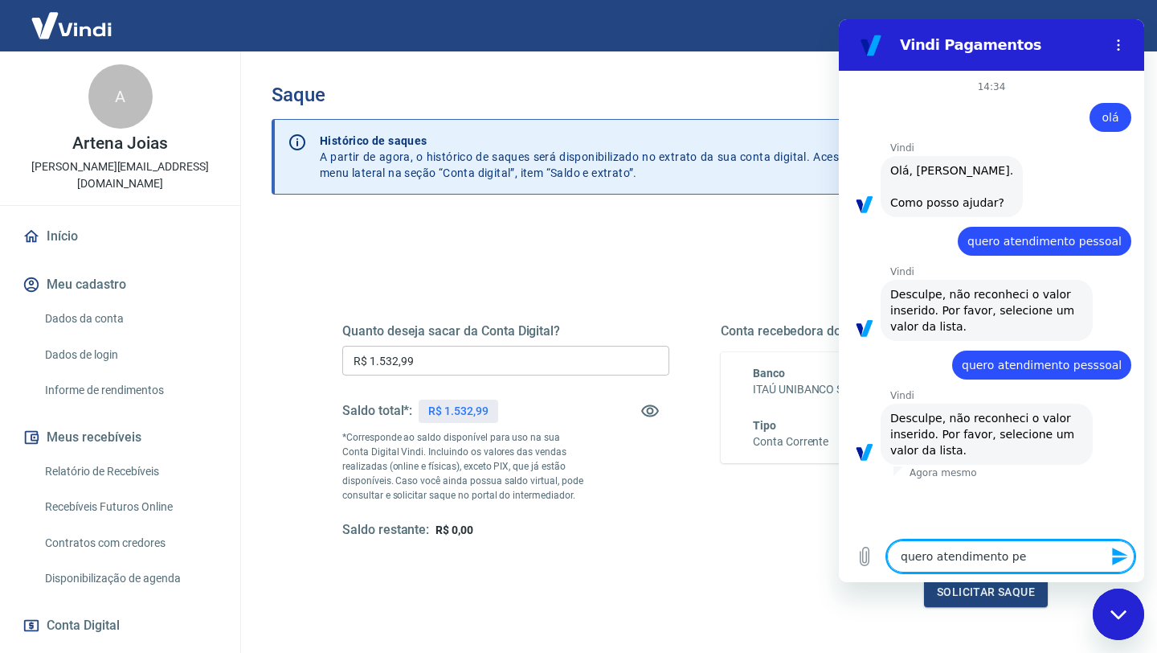
type textarea "quero atendimento pes"
type textarea "x"
type textarea "quero atendimento pess"
type textarea "x"
type textarea "quero atendimento pesso"
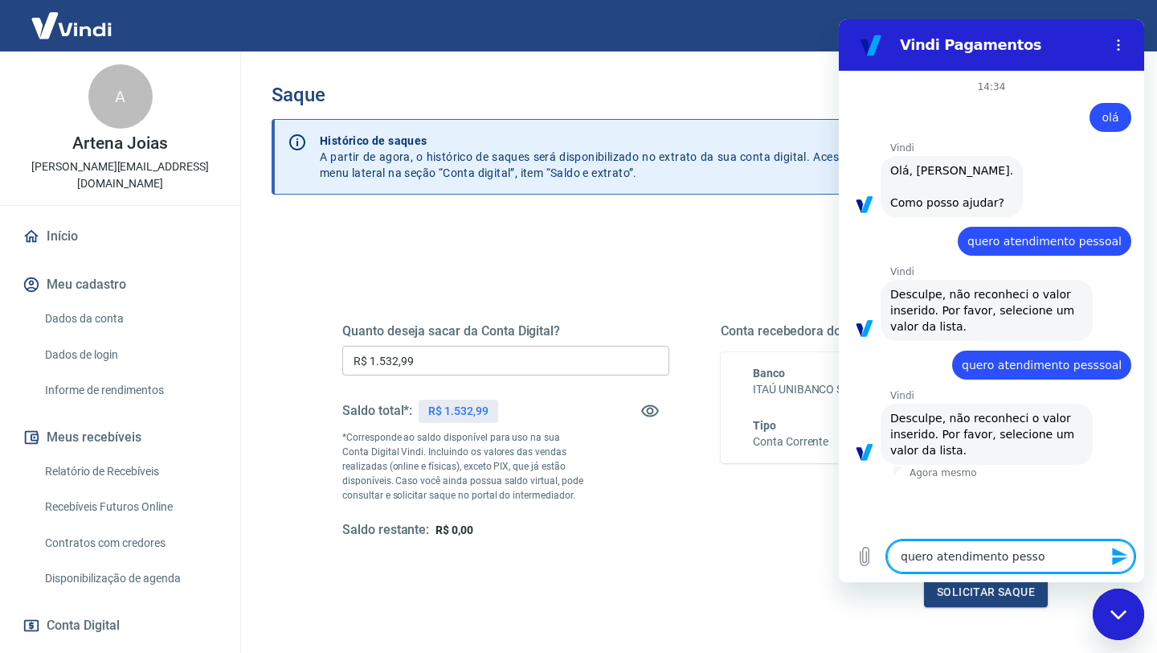
type textarea "x"
type textarea "quero atendimento pessoa"
type textarea "x"
type textarea "quero atendimento pessoal"
type textarea "x"
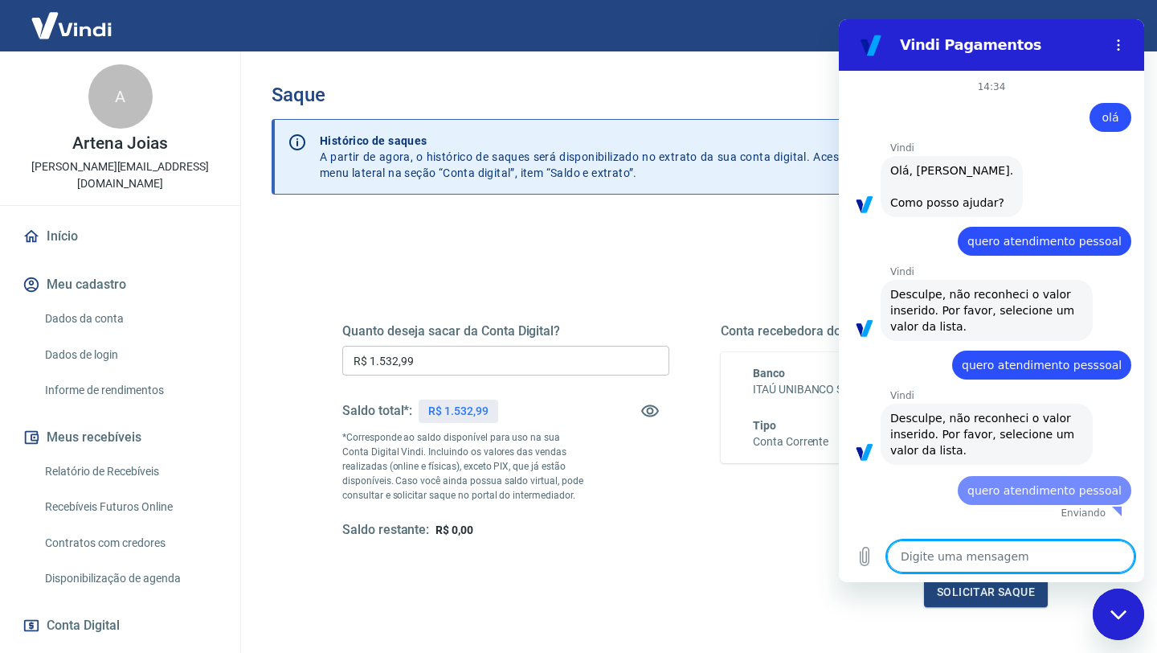
type textarea "x"
type textarea "q"
type textarea "x"
type textarea "qu"
type textarea "x"
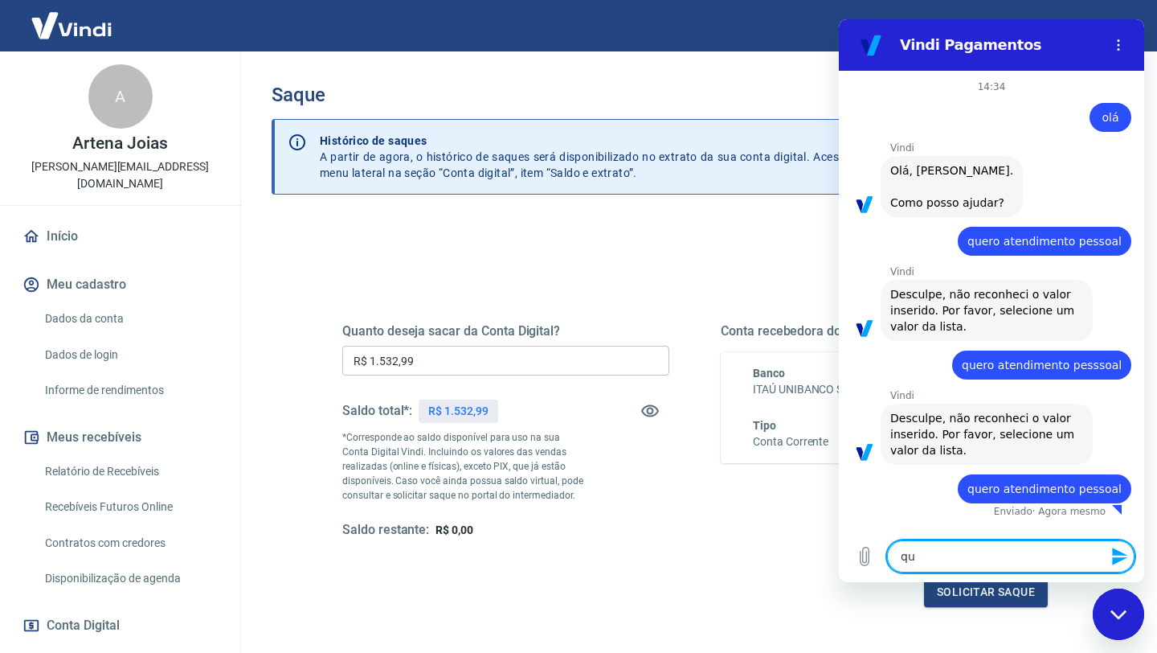
type textarea "que"
type textarea "x"
type textarea "quer"
type textarea "x"
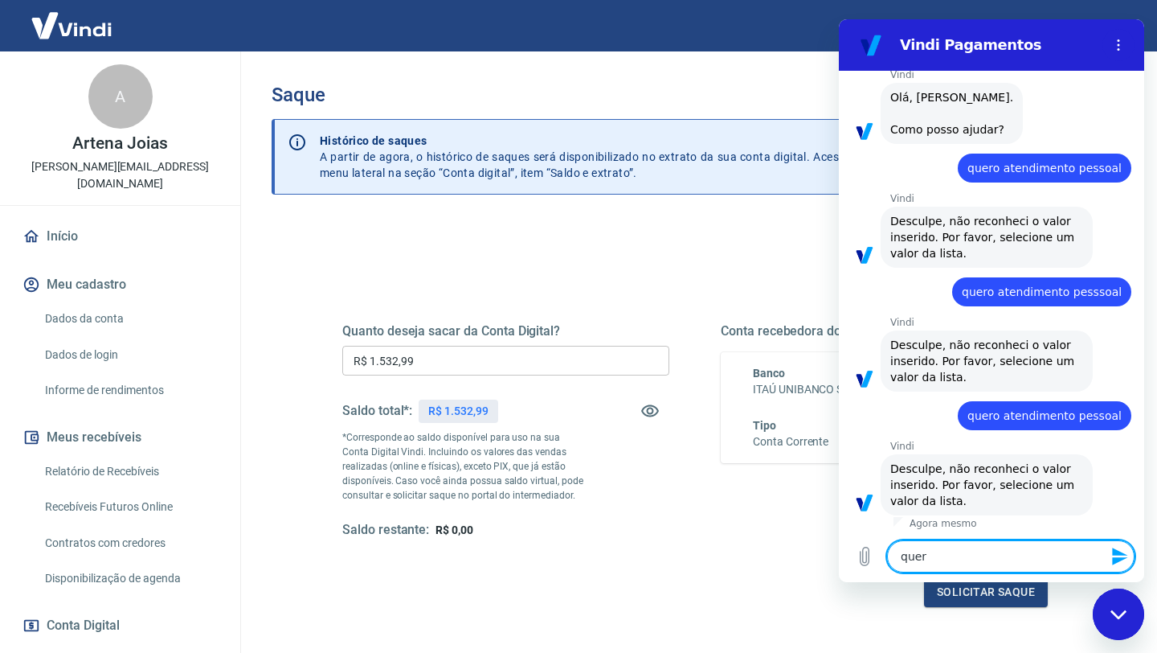
scroll to position [92, 0]
type textarea "quero"
type textarea "x"
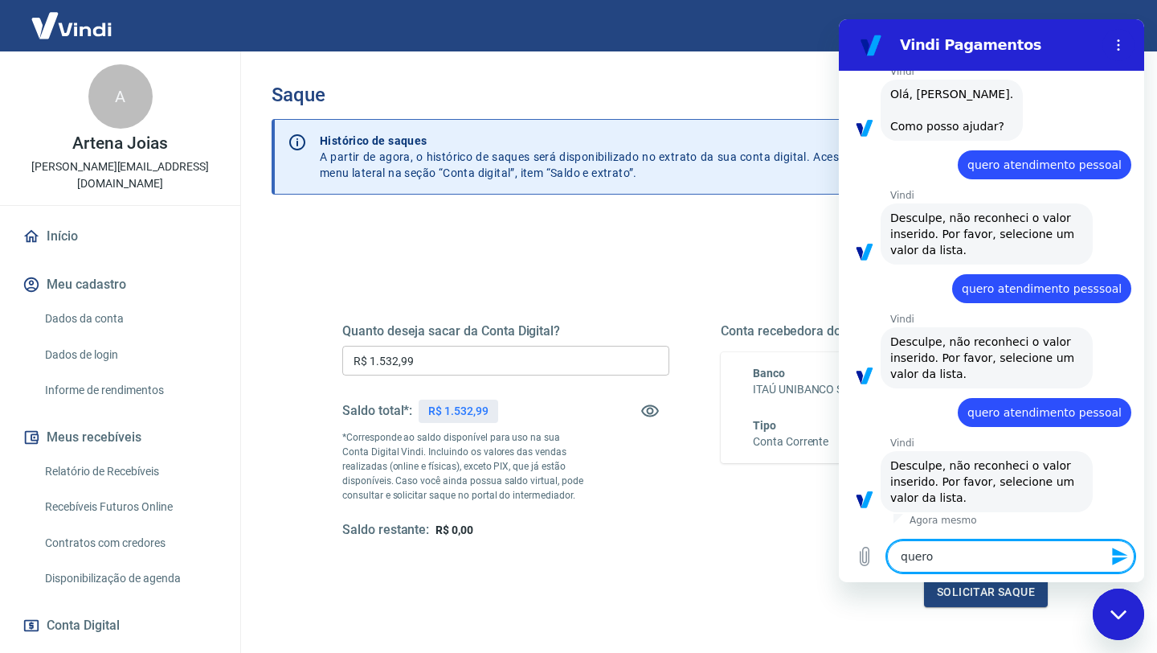
type textarea "quero"
type textarea "x"
type textarea "quero s"
type textarea "x"
type textarea "quero se"
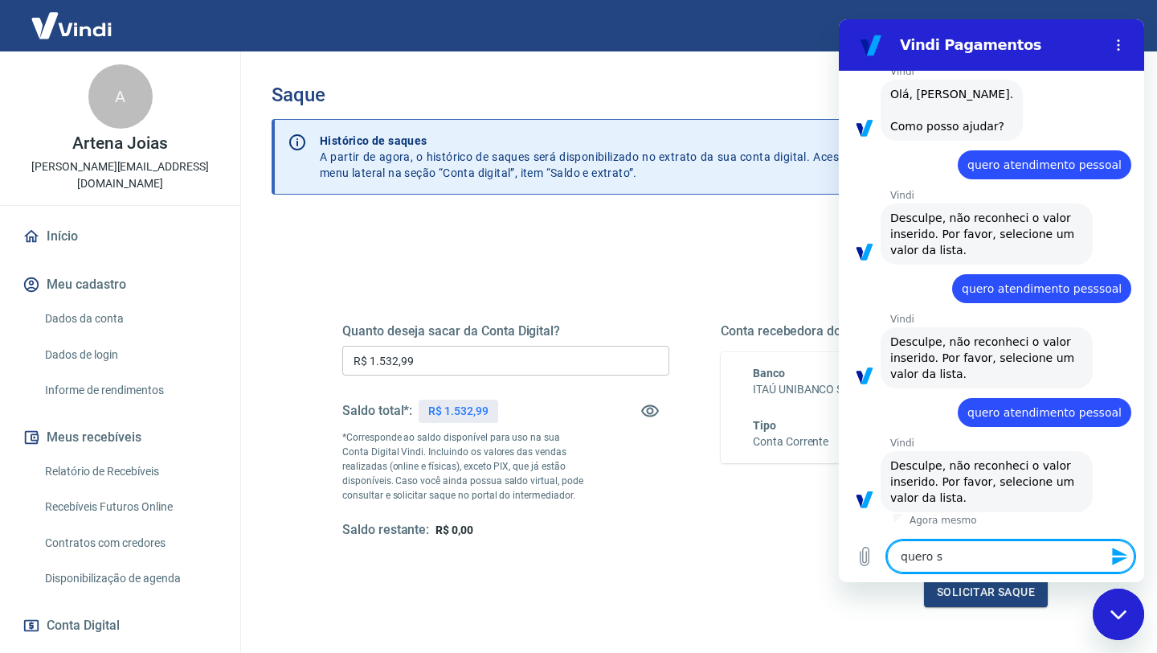
type textarea "x"
type textarea "quero ser"
type textarea "x"
type textarea "quero ser"
type textarea "x"
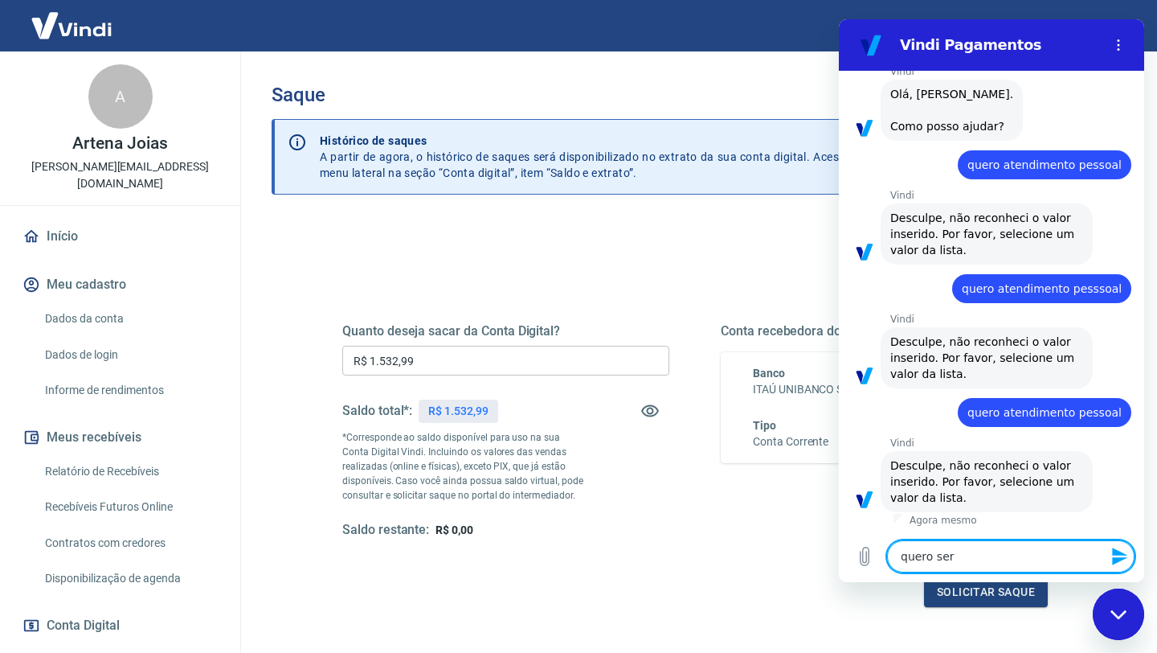
type textarea "quero ser a"
type textarea "x"
type textarea "quero ser at"
type textarea "x"
type textarea "quero ser ate"
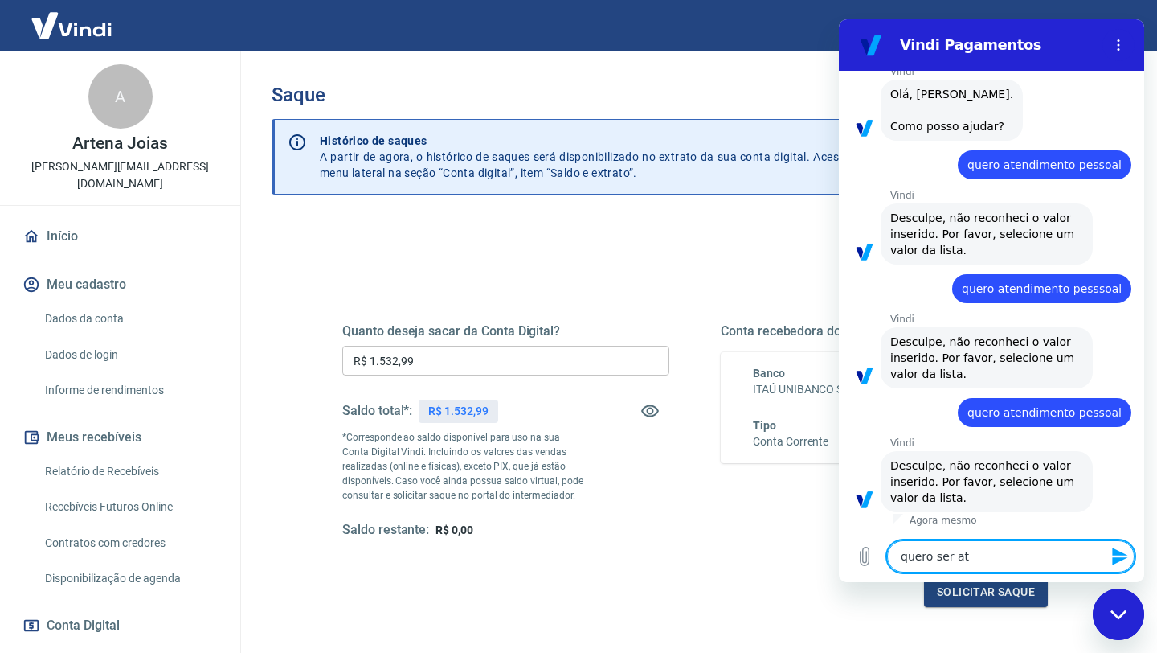
type textarea "x"
type textarea "quero ser aten"
type textarea "x"
type textarea "quero ser atend"
type textarea "x"
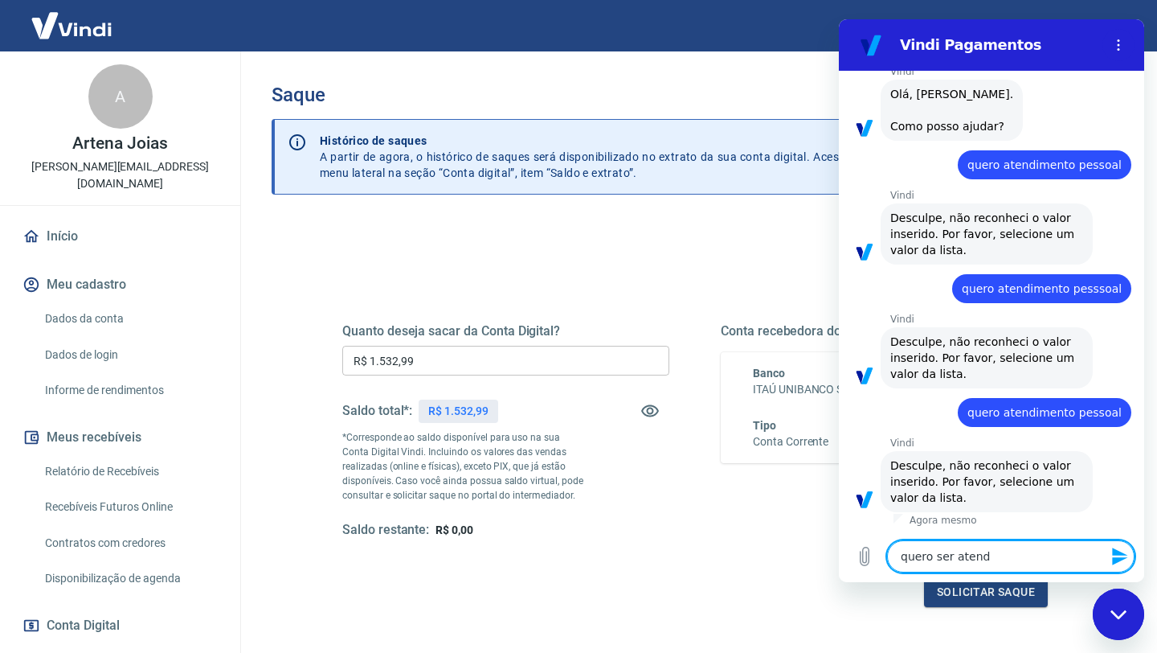
type textarea "quero ser atendi"
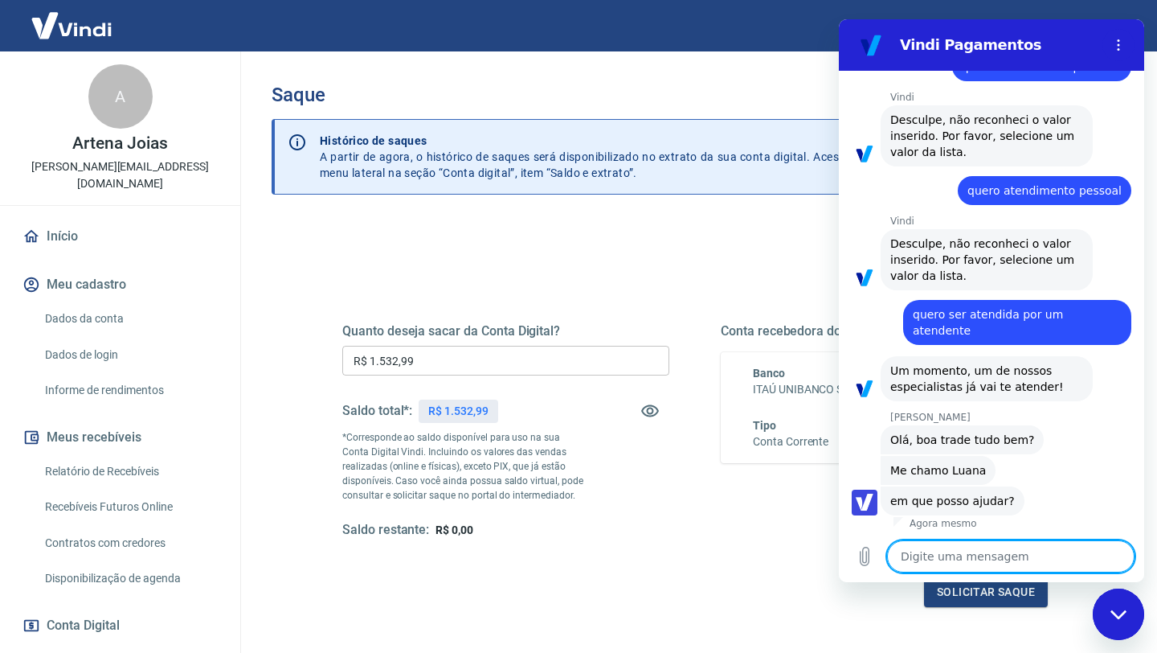
scroll to position [301, 0]
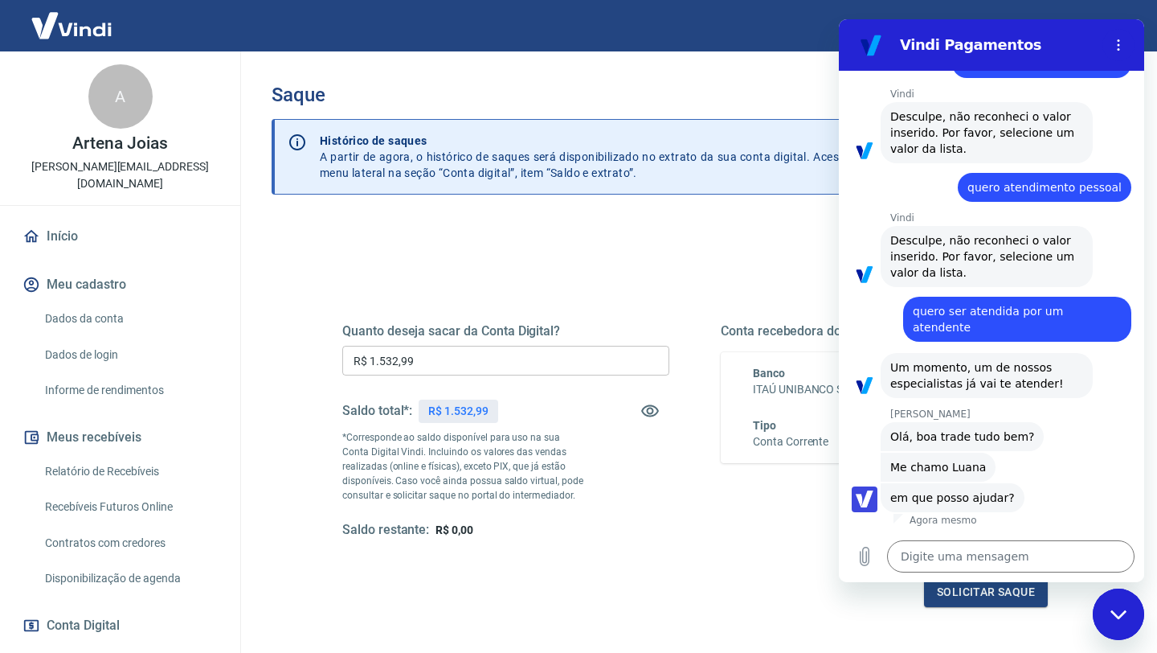
click at [940, 522] on p "Agora mesmo" at bounding box center [944, 520] width 68 height 13
click at [907, 556] on textarea at bounding box center [1011, 556] width 248 height 32
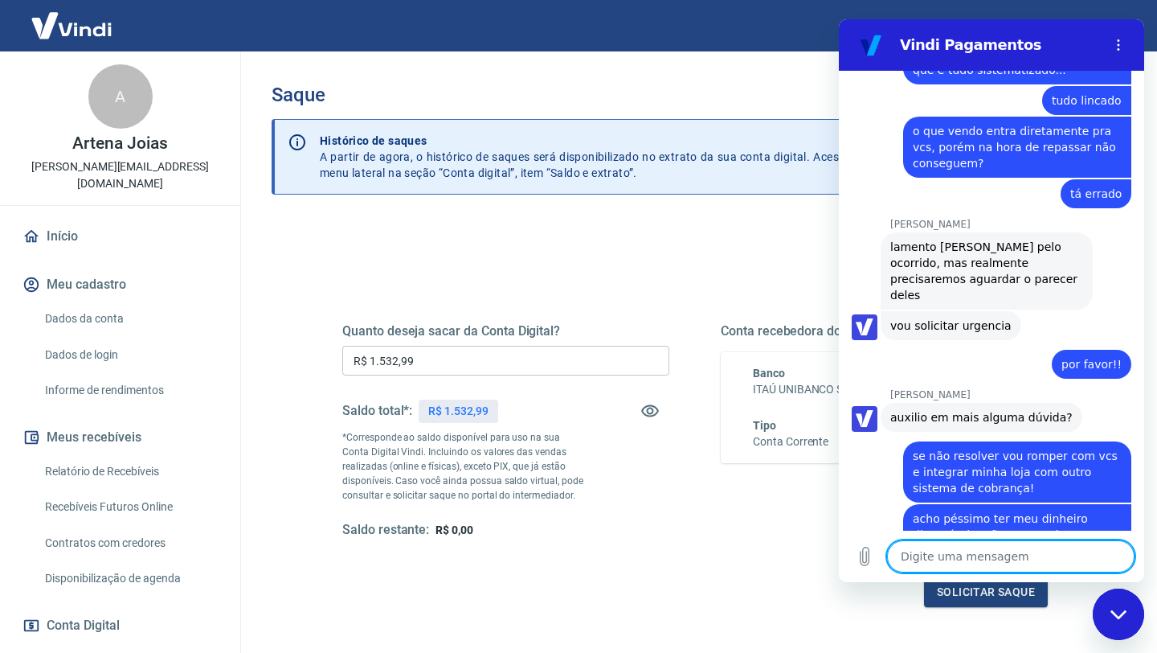
scroll to position [2147, 0]
